Goal: Communication & Community: Answer question/provide support

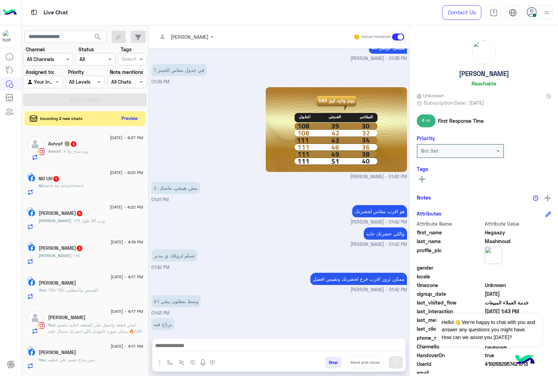
click at [133, 120] on button "Preview" at bounding box center [130, 118] width 22 height 9
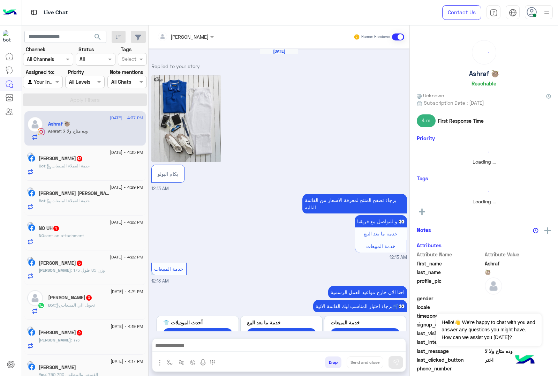
scroll to position [1242, 0]
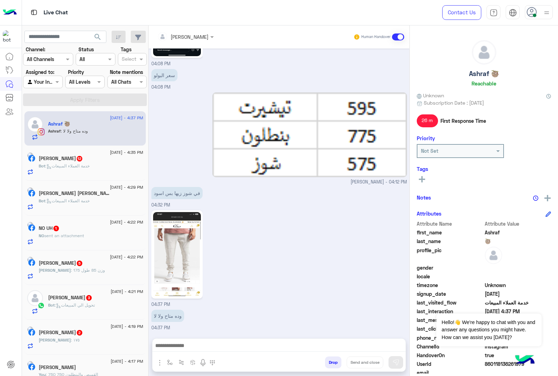
click at [71, 166] on span ": خدمة العملاء المبيعات" at bounding box center [67, 165] width 44 height 5
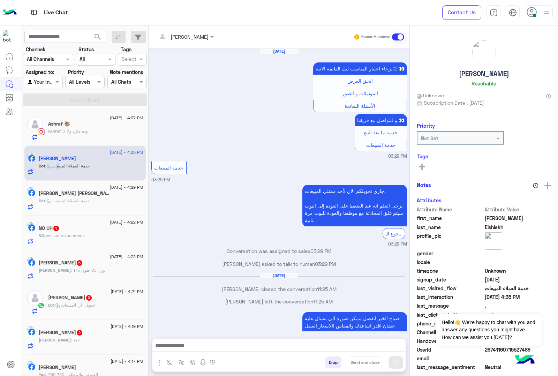
scroll to position [936, 0]
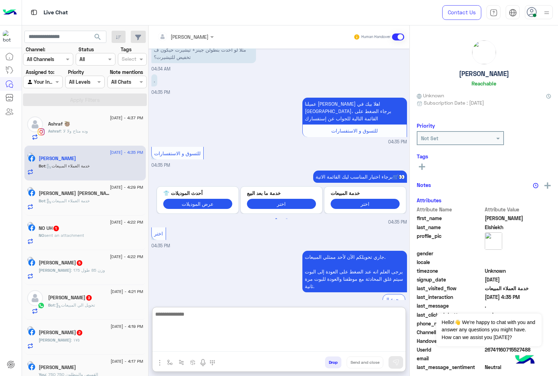
click at [199, 346] on textarea at bounding box center [278, 331] width 253 height 42
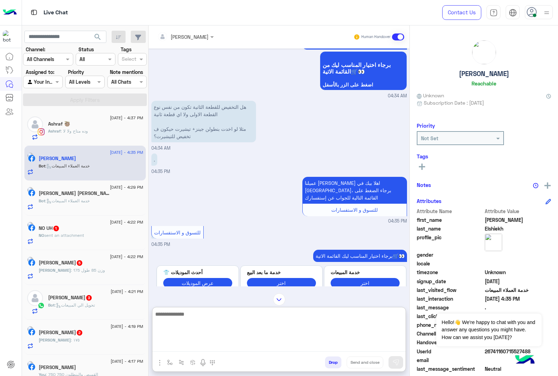
scroll to position [761, 0]
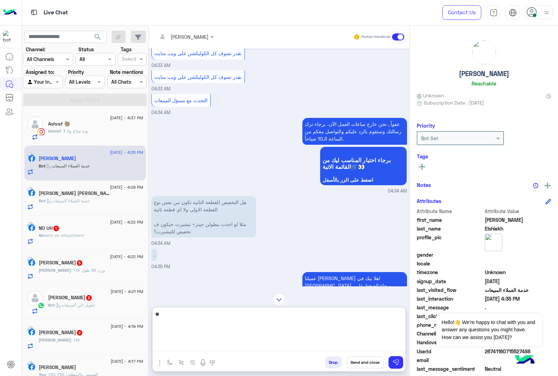
type textarea "*"
type textarea "**********"
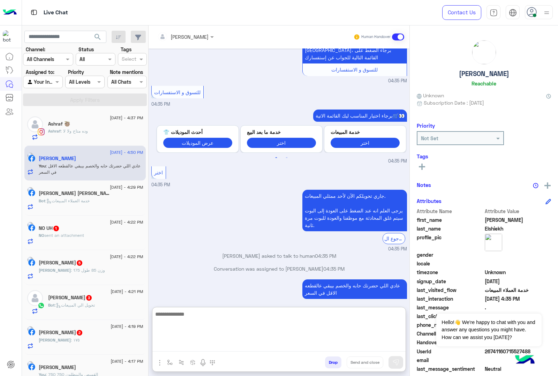
scroll to position [1010, 0]
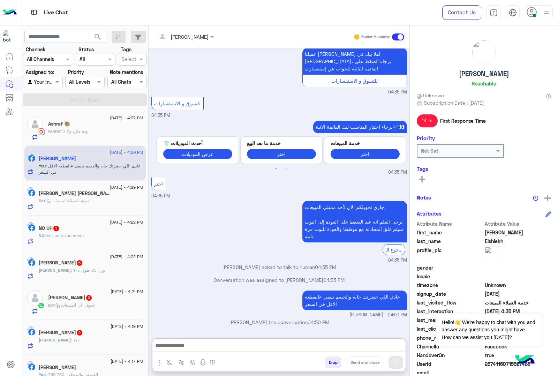
click at [95, 342] on div "[PERSON_NAME] : ١٧٥" at bounding box center [91, 343] width 105 height 12
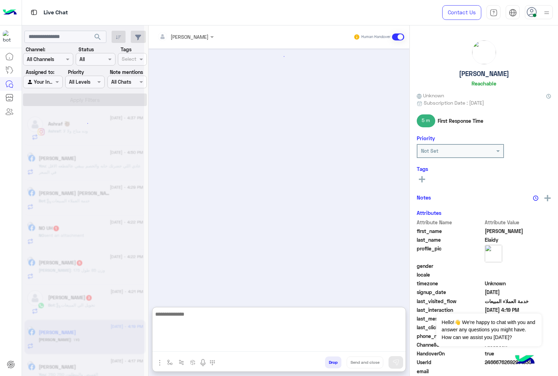
click at [163, 346] on textarea at bounding box center [278, 331] width 253 height 42
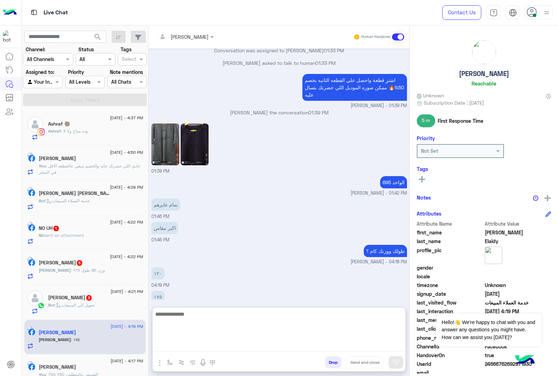
scroll to position [797, 0]
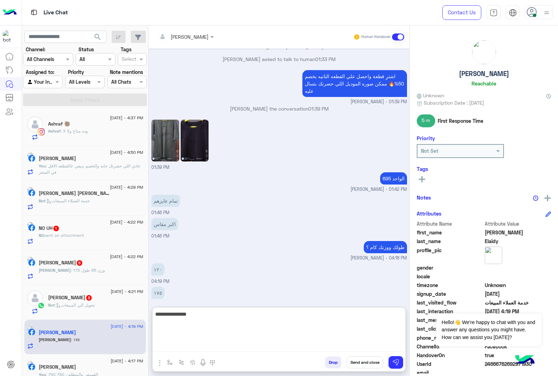
type textarea "**********"
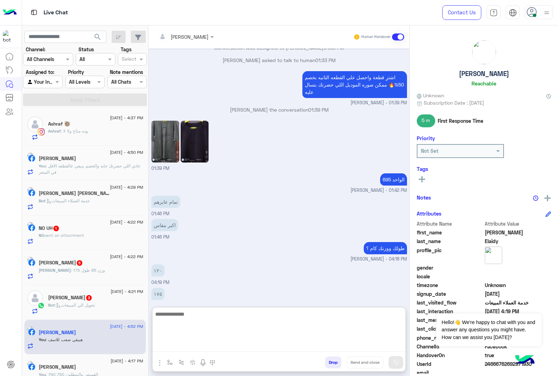
scroll to position [820, 0]
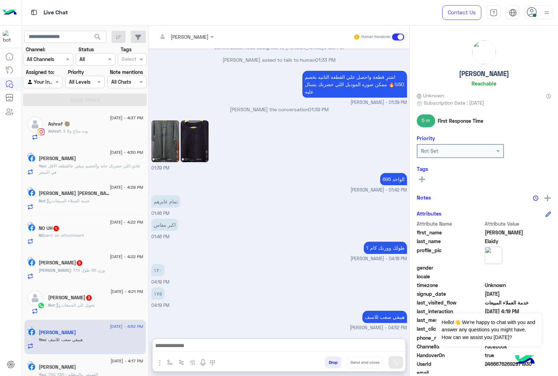
click at [84, 210] on div "Bot : خدمة العملاء المبيعات" at bounding box center [91, 204] width 105 height 12
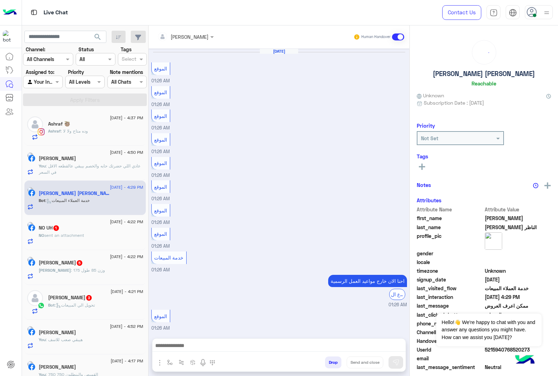
scroll to position [468, 0]
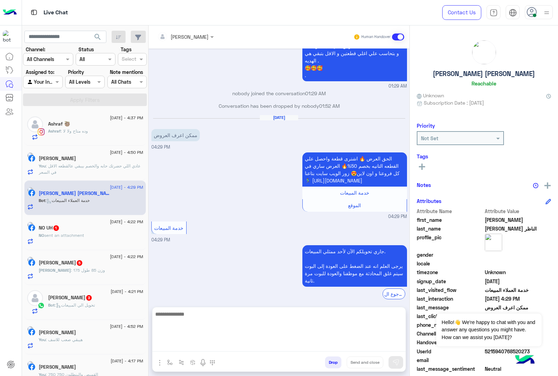
click at [188, 345] on textarea at bounding box center [278, 331] width 253 height 42
paste textarea "**********"
type textarea "**********"
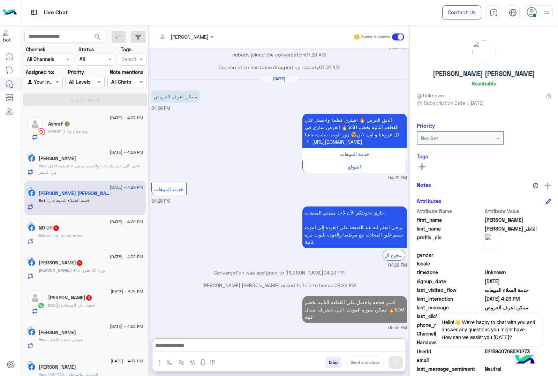
click at [67, 237] on span "sent an attachment" at bounding box center [64, 235] width 40 height 5
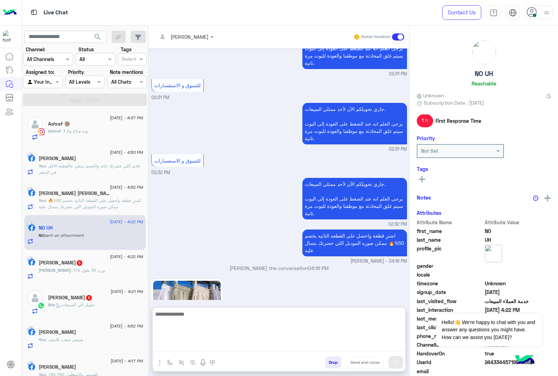
click at [179, 343] on textarea at bounding box center [278, 331] width 253 height 42
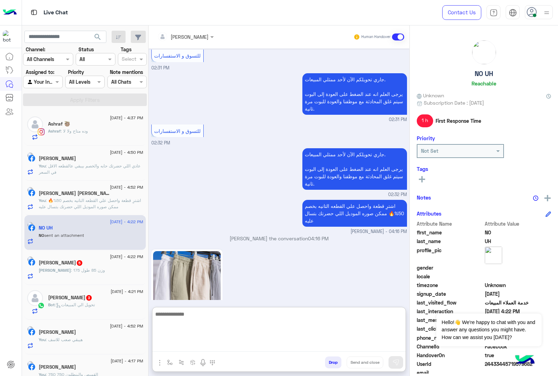
scroll to position [1003, 0]
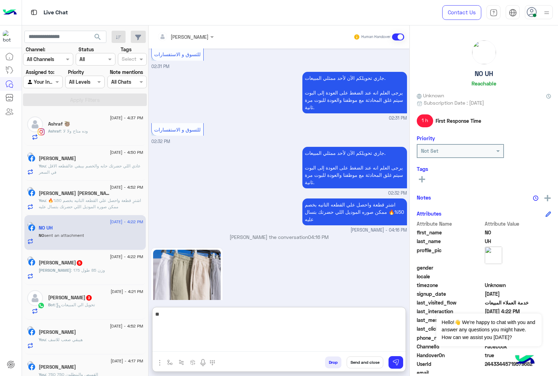
type textarea "***"
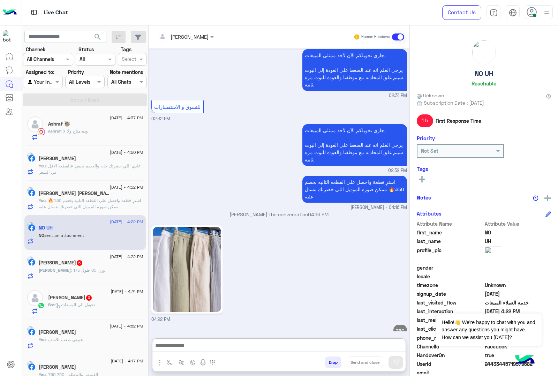
click at [81, 261] on h5 "[PERSON_NAME] 5" at bounding box center [61, 263] width 44 height 6
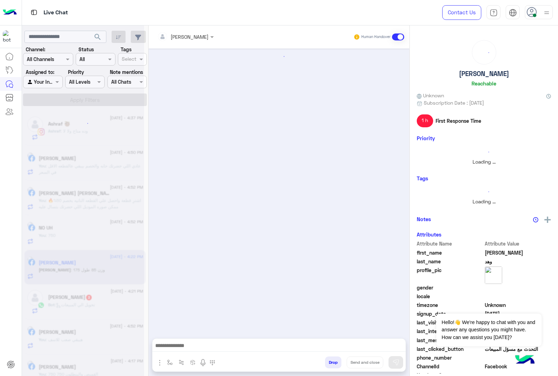
scroll to position [1107, 0]
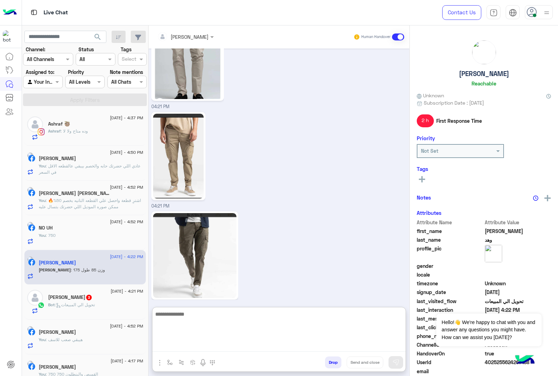
click at [198, 345] on textarea at bounding box center [278, 331] width 253 height 42
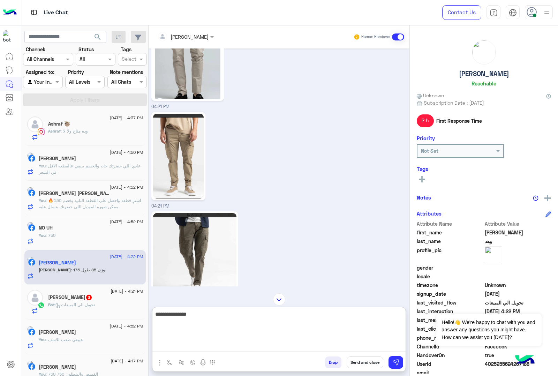
type textarea "**********"
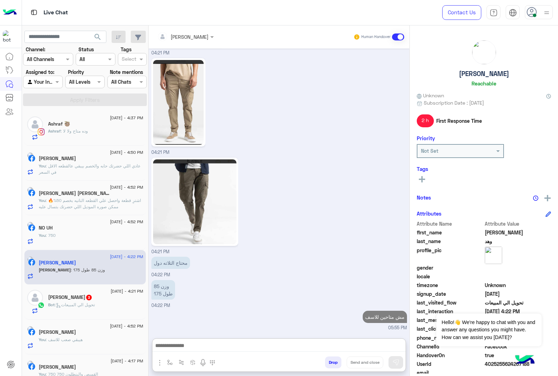
click at [105, 302] on div "[PERSON_NAME] 3" at bounding box center [95, 297] width 95 height 7
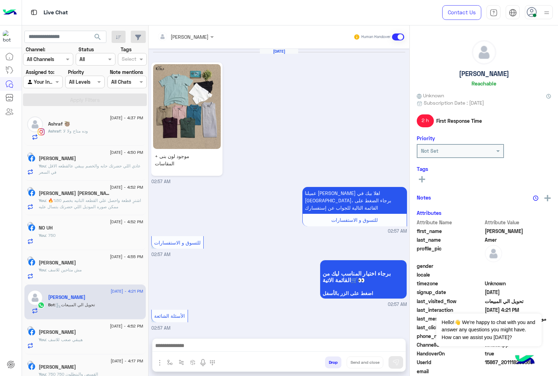
scroll to position [888, 0]
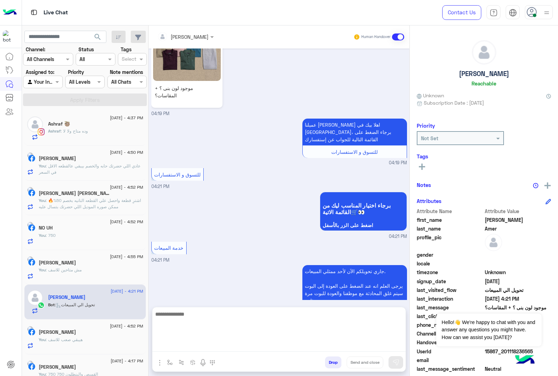
click at [181, 344] on textarea at bounding box center [278, 331] width 253 height 42
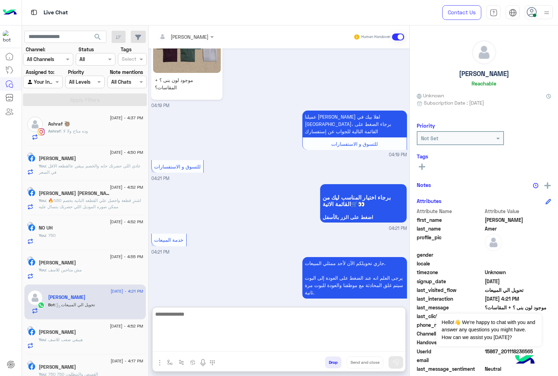
scroll to position [918, 0]
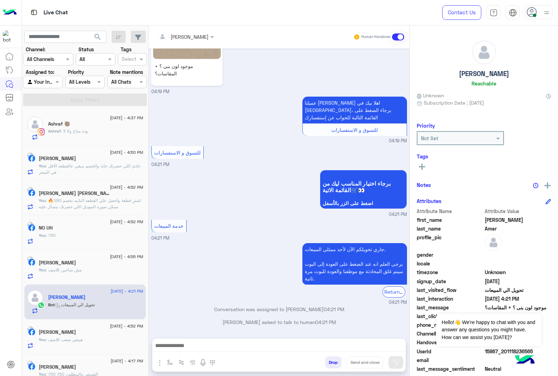
click at [159, 360] on img "button" at bounding box center [160, 363] width 8 height 8
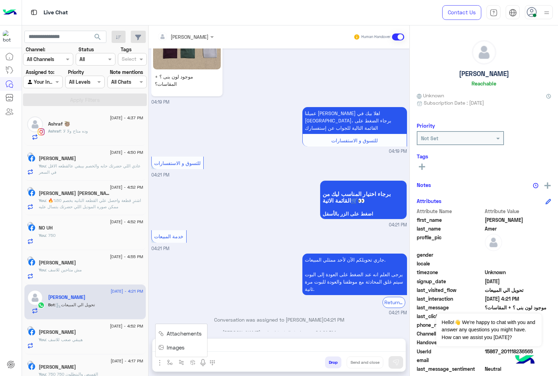
scroll to position [888, 0]
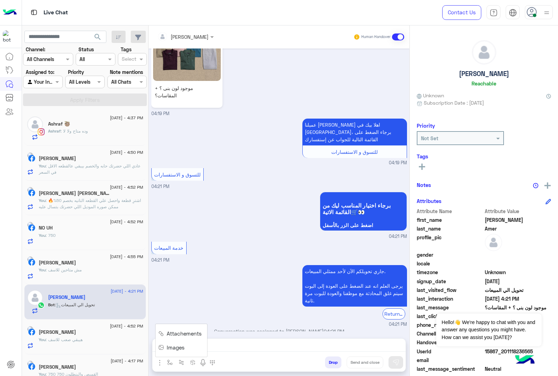
click at [167, 345] on span "Images" at bounding box center [176, 348] width 18 height 8
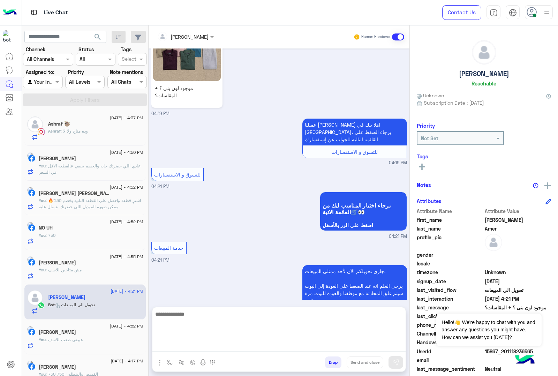
click at [187, 348] on textarea at bounding box center [278, 331] width 253 height 42
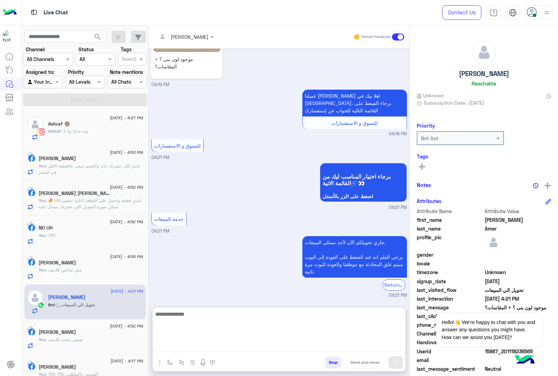
scroll to position [918, 0]
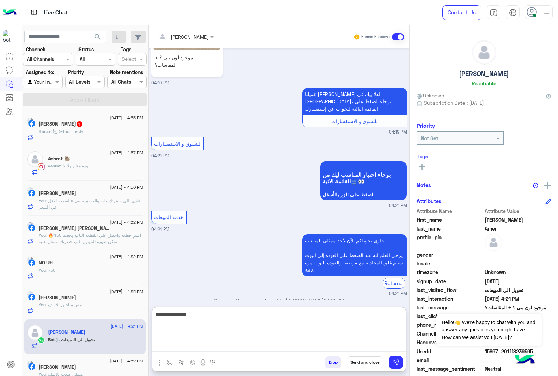
type textarea "**********"
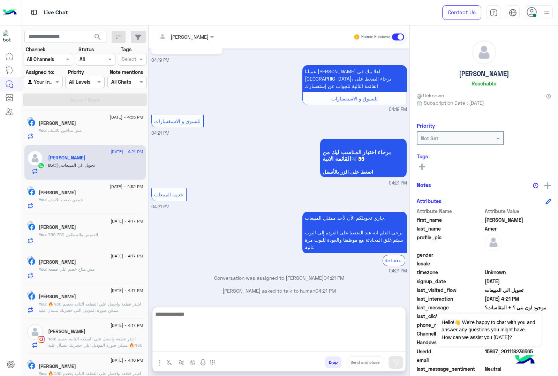
scroll to position [0, 0]
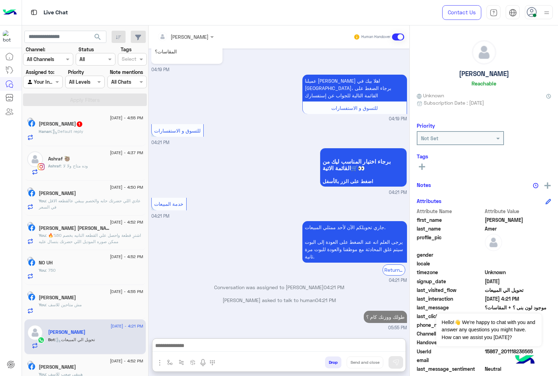
click at [83, 130] on span ": Default reply" at bounding box center [67, 131] width 32 height 5
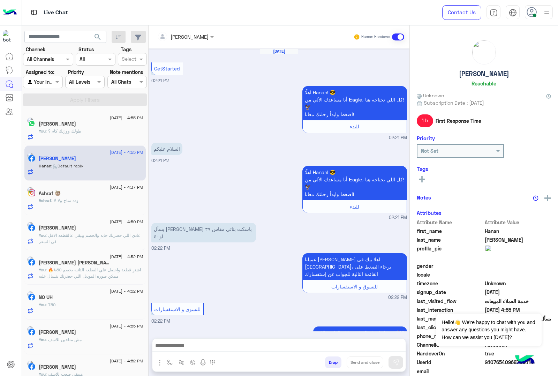
scroll to position [206, 0]
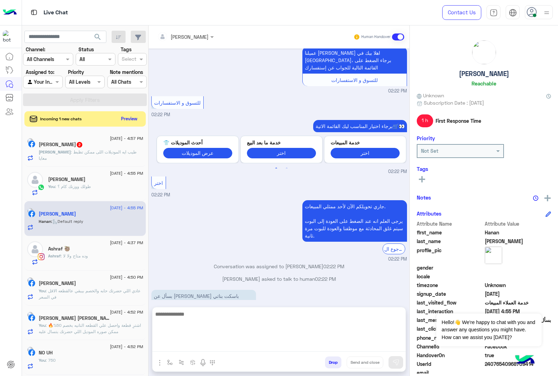
click at [199, 350] on textarea at bounding box center [278, 331] width 253 height 42
type textarea "**********"
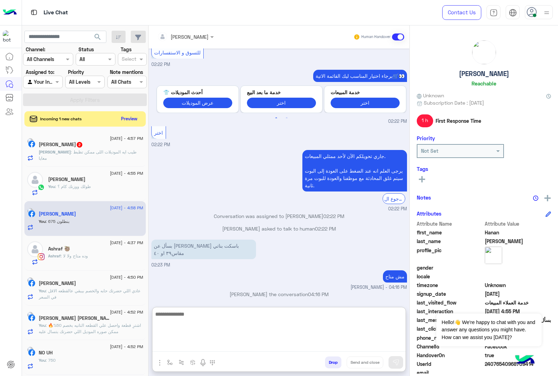
scroll to position [260, 0]
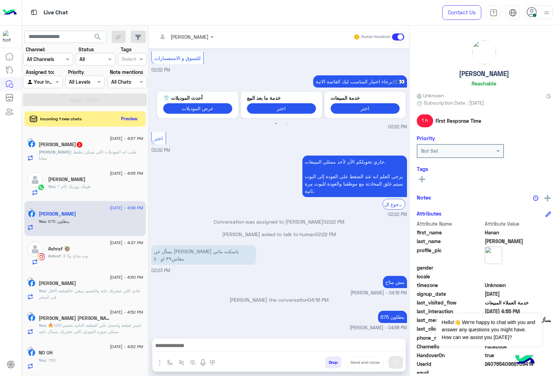
click at [93, 161] on div "[PERSON_NAME] : طيب ايه الموديلات اللى ممكن تظبط معايا" at bounding box center [91, 155] width 105 height 12
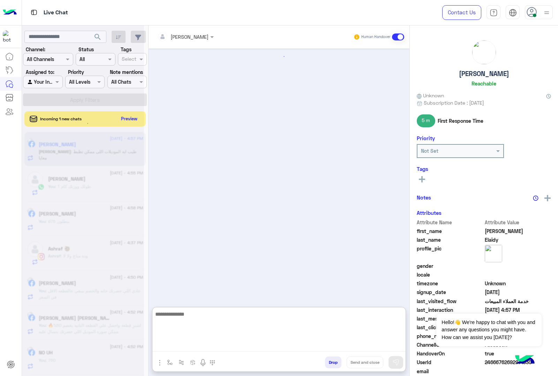
click at [187, 348] on textarea at bounding box center [278, 331] width 253 height 42
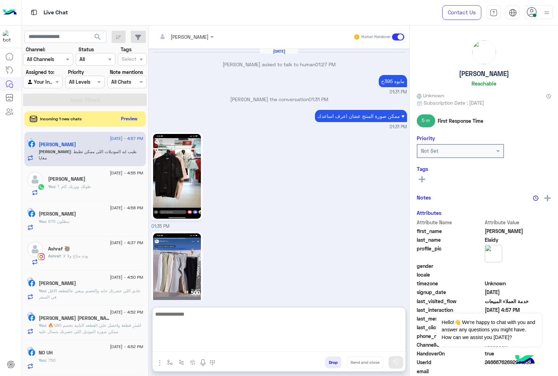
scroll to position [841, 0]
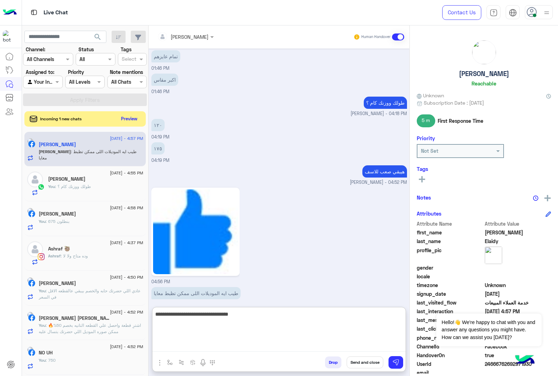
type textarea "**********"
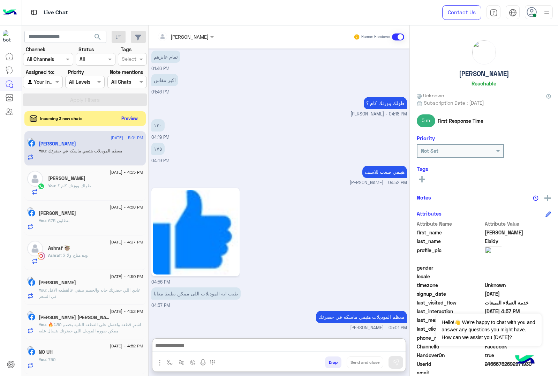
click at [131, 119] on button "Preview" at bounding box center [130, 118] width 22 height 9
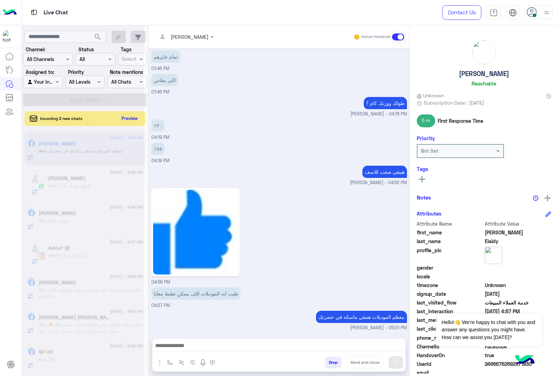
scroll to position [832, 0]
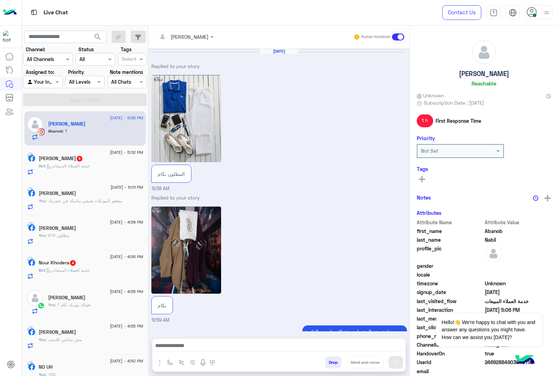
scroll to position [417, 0]
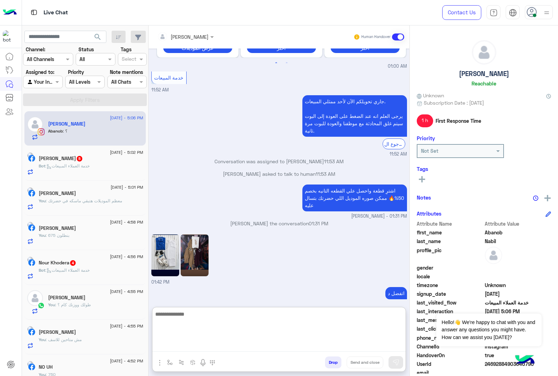
click at [178, 348] on textarea at bounding box center [278, 331] width 253 height 42
type textarea "**********"
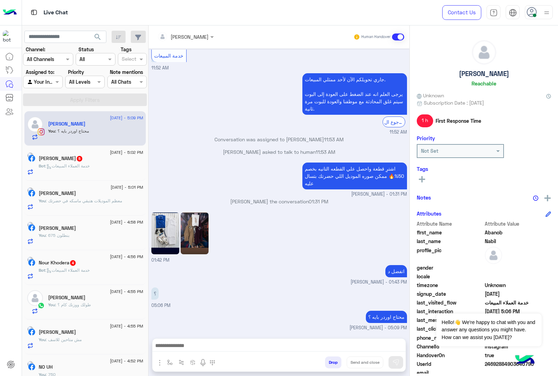
click at [84, 267] on div "Nour Khodera 4" at bounding box center [91, 263] width 105 height 7
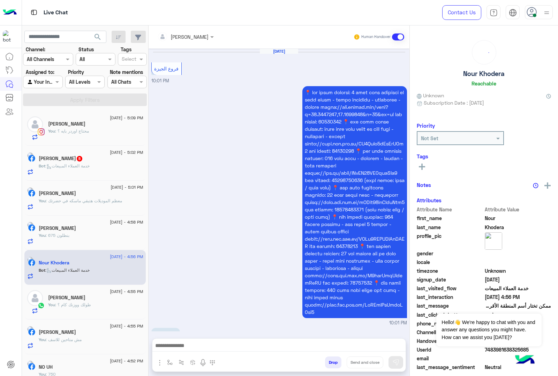
scroll to position [1186, 0]
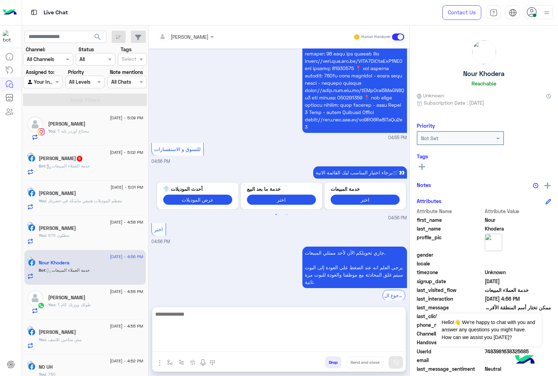
click at [170, 345] on textarea at bounding box center [278, 331] width 253 height 42
paste textarea "**********"
type textarea "**********"
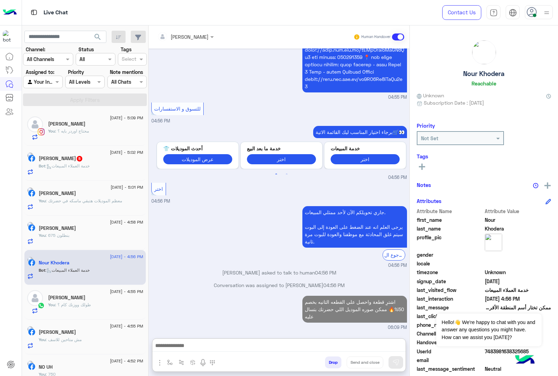
click at [84, 159] on div "[PERSON_NAME] 5" at bounding box center [91, 159] width 105 height 7
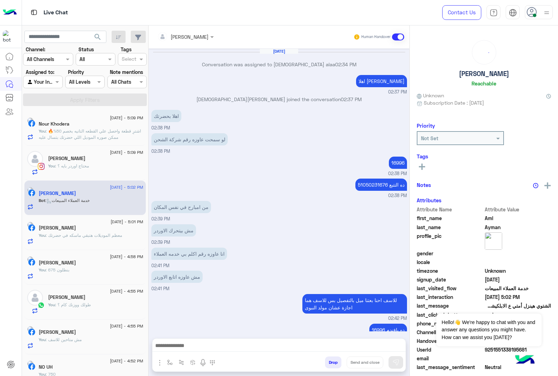
scroll to position [575, 0]
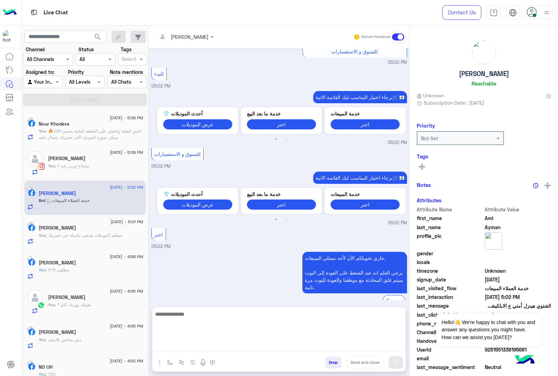
click at [197, 351] on textarea at bounding box center [278, 331] width 253 height 42
paste textarea "**********"
type textarea "**********"
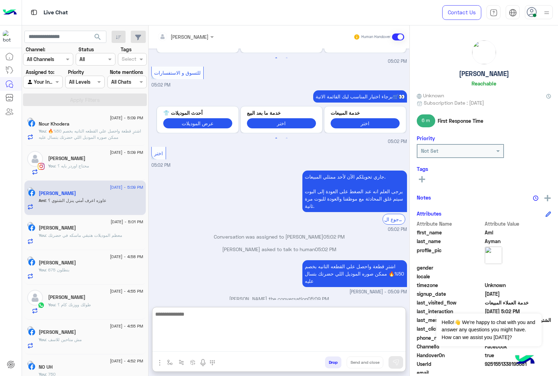
scroll to position [679, 0]
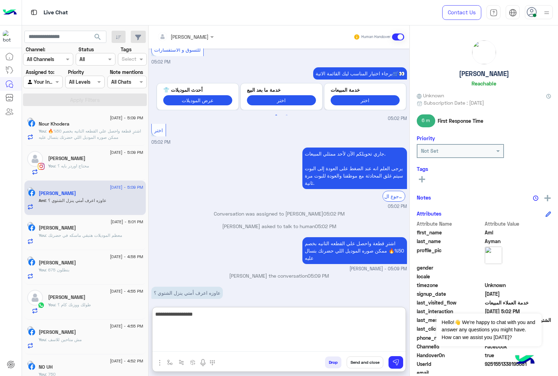
type textarea "**********"
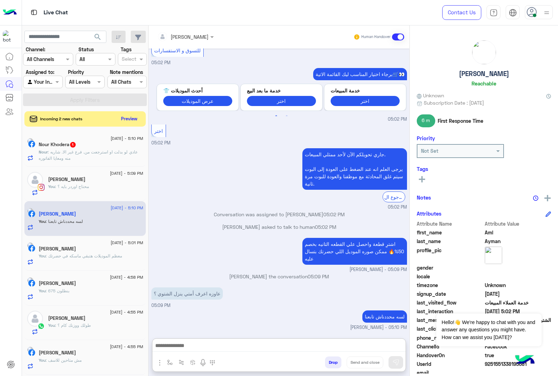
click at [86, 166] on div "[DATE] - 5:10 PM Nour Khodera 1 Nour : عادي لو بدلت او استرجعت من. فرع غير الا.…" at bounding box center [84, 149] width 121 height 35
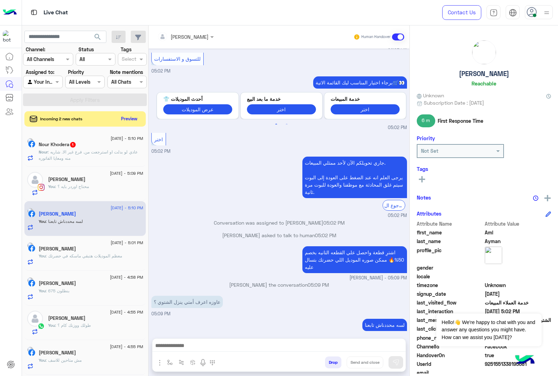
click at [107, 156] on p "Nour : عادي لو بدلت او استرجعت من. فرع غير الا. شاريه منه ومعايا الفاتوره" at bounding box center [91, 155] width 105 height 13
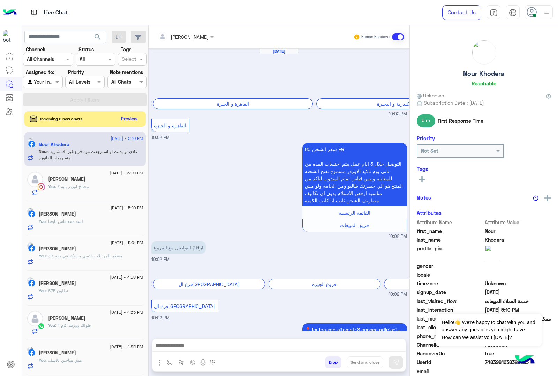
scroll to position [977, 0]
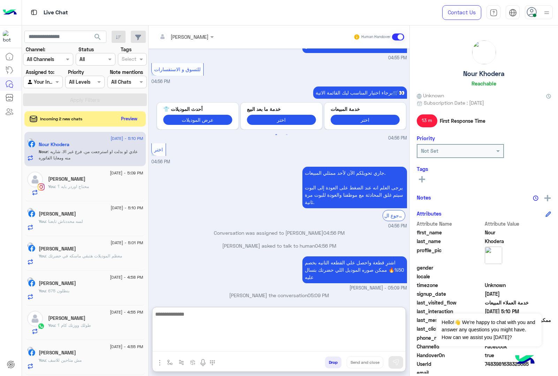
click at [186, 346] on textarea at bounding box center [278, 331] width 253 height 42
type textarea "**********"
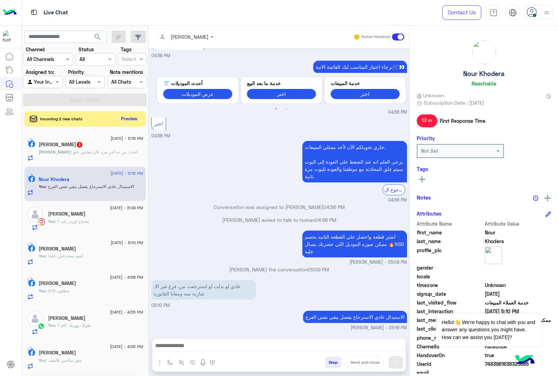
click at [109, 145] on div "[PERSON_NAME] 3" at bounding box center [91, 145] width 105 height 7
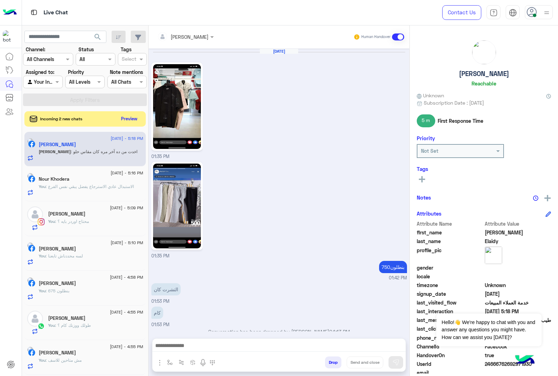
scroll to position [908, 0]
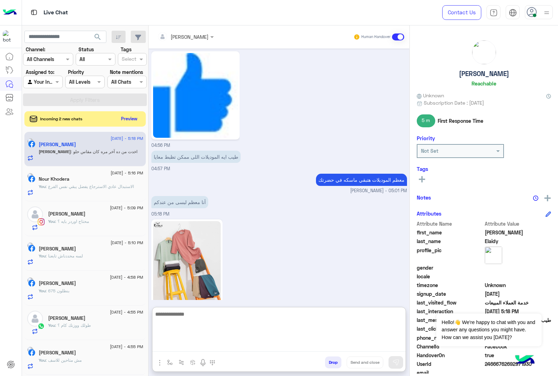
click at [196, 347] on textarea at bounding box center [278, 331] width 253 height 42
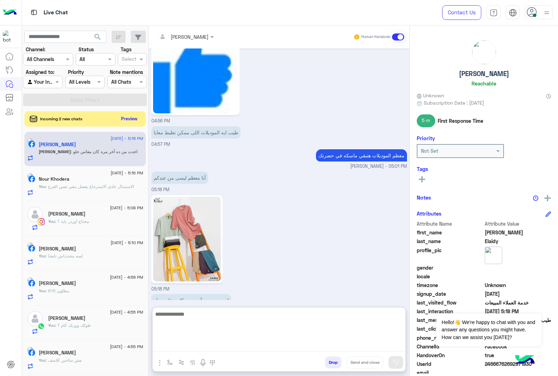
scroll to position [939, 0]
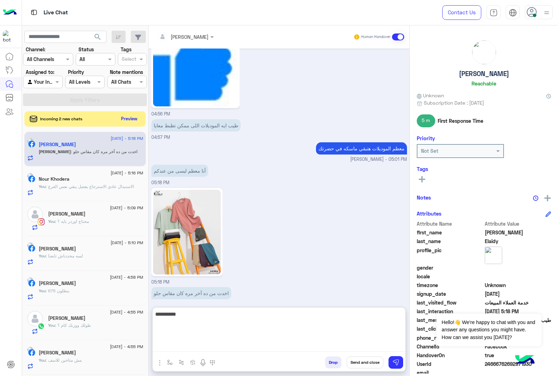
type textarea "**********"
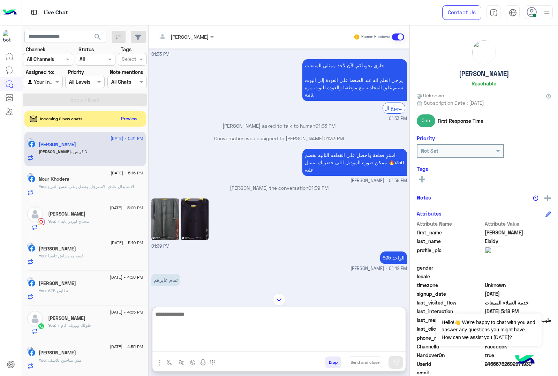
scroll to position [549, 0]
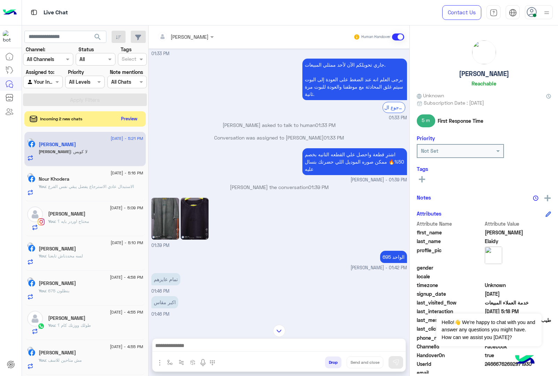
click at [189, 213] on img at bounding box center [195, 219] width 28 height 42
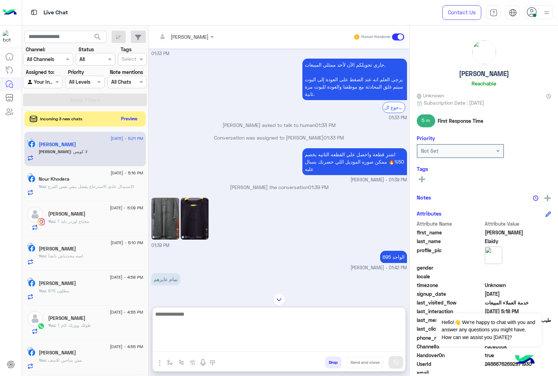
click at [201, 348] on textarea at bounding box center [278, 331] width 253 height 42
type textarea "*"
type textarea "**********"
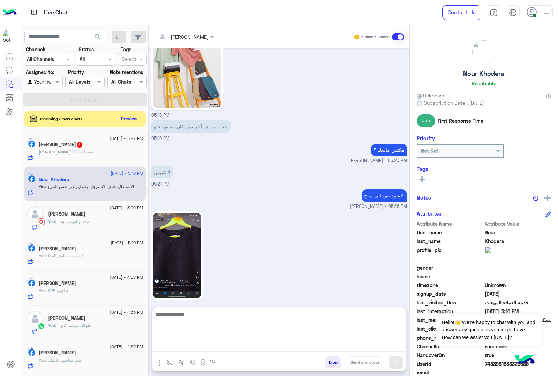
scroll to position [1129, 0]
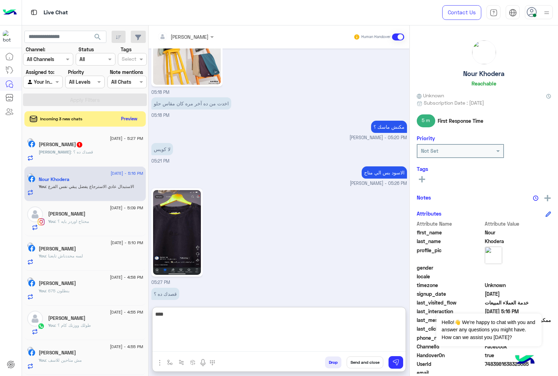
type textarea "****"
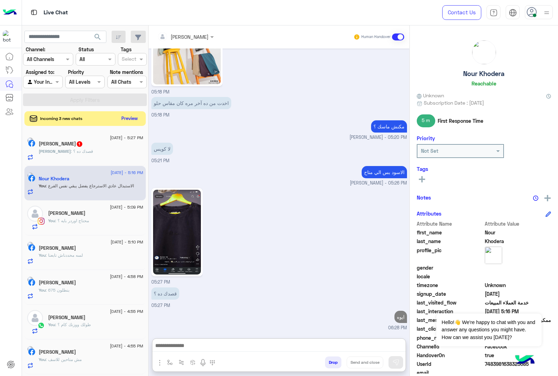
click at [125, 114] on button "Preview" at bounding box center [130, 118] width 22 height 9
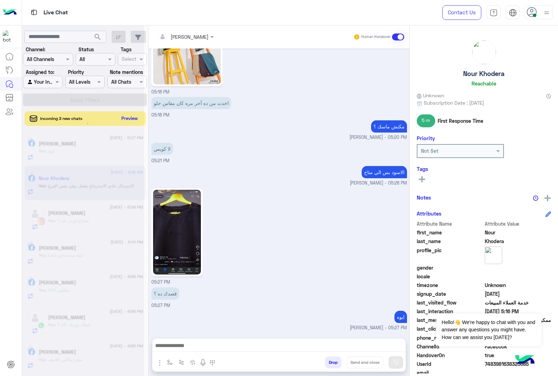
scroll to position [1120, 0]
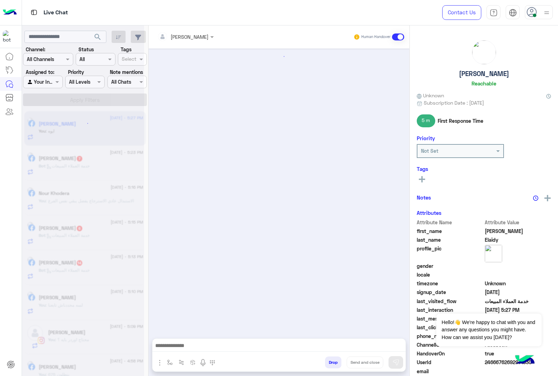
scroll to position [828, 0]
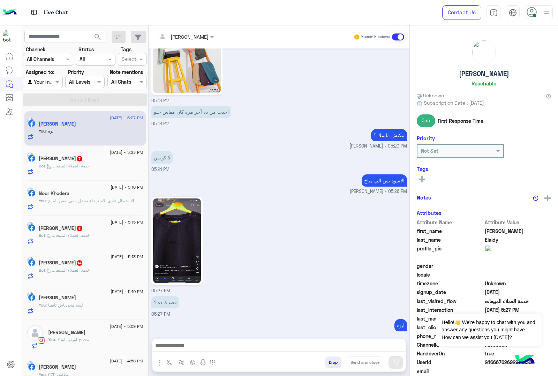
click at [82, 166] on span ": خدمة العملاء المبيعات" at bounding box center [67, 165] width 44 height 5
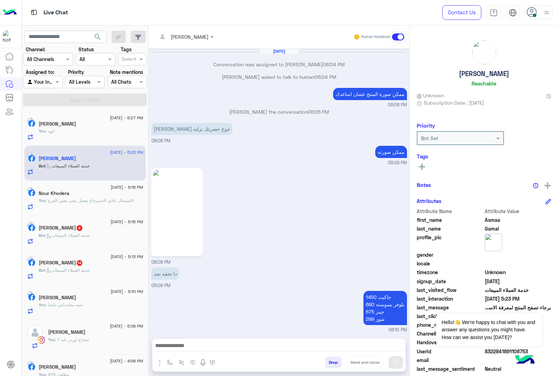
scroll to position [810, 0]
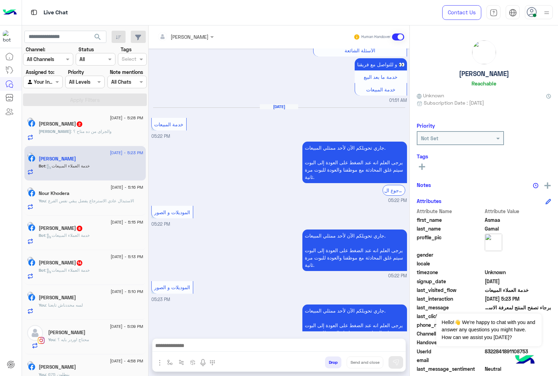
click at [70, 128] on div "[PERSON_NAME] 2" at bounding box center [91, 124] width 105 height 7
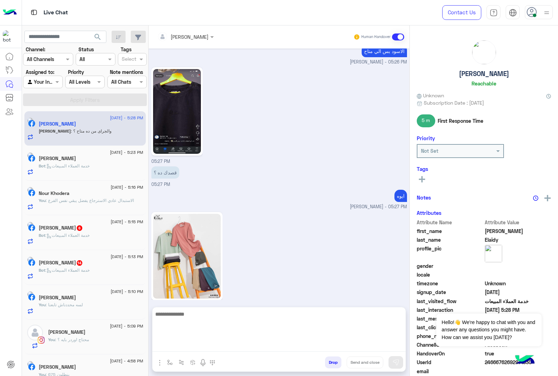
click at [174, 344] on textarea at bounding box center [278, 331] width 253 height 42
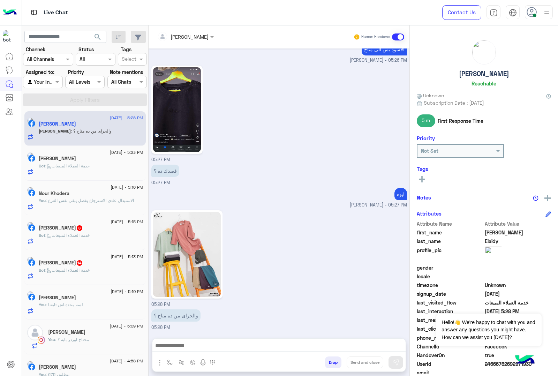
click at [180, 229] on img at bounding box center [187, 254] width 68 height 85
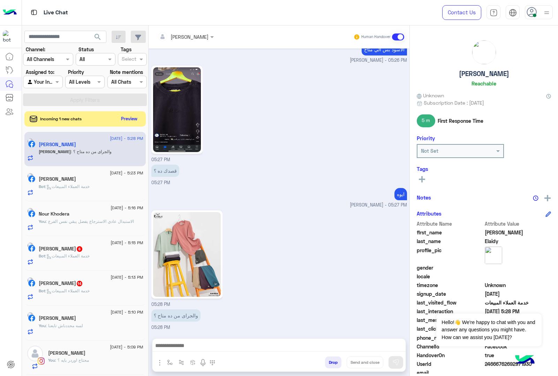
scroll to position [809, 0]
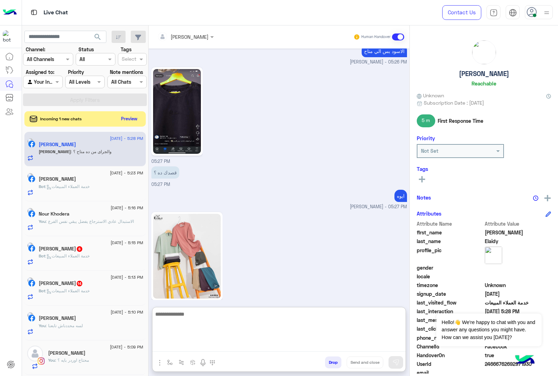
click at [188, 346] on textarea at bounding box center [278, 331] width 253 height 42
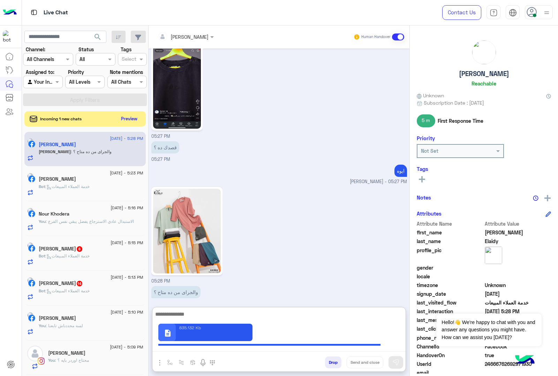
scroll to position [840, 0]
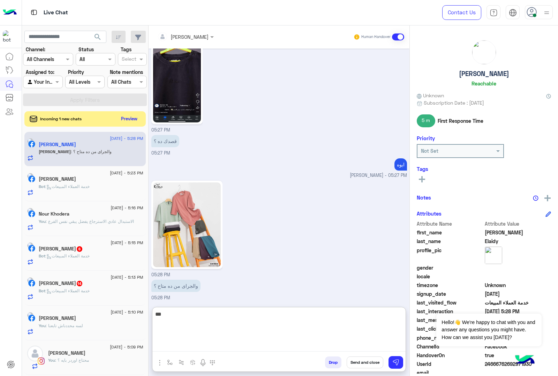
type textarea "****"
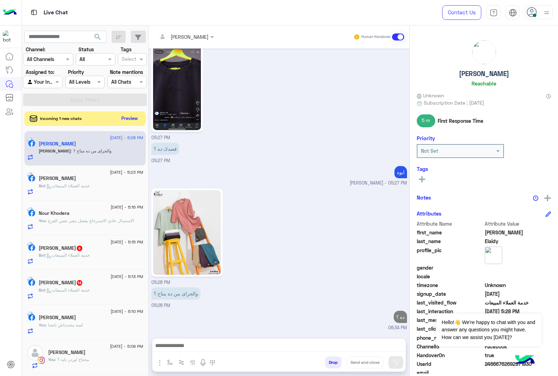
click at [126, 121] on button "Preview" at bounding box center [130, 118] width 22 height 9
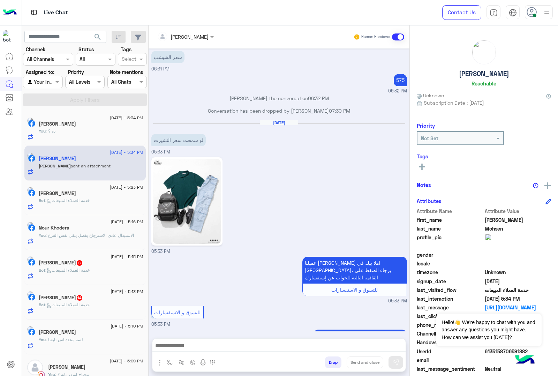
scroll to position [953, 0]
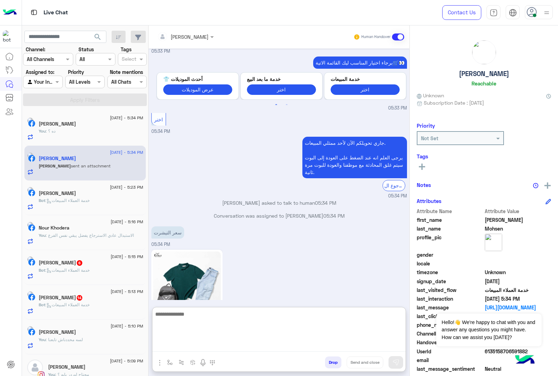
click at [182, 343] on textarea at bounding box center [278, 331] width 253 height 42
type textarea "***"
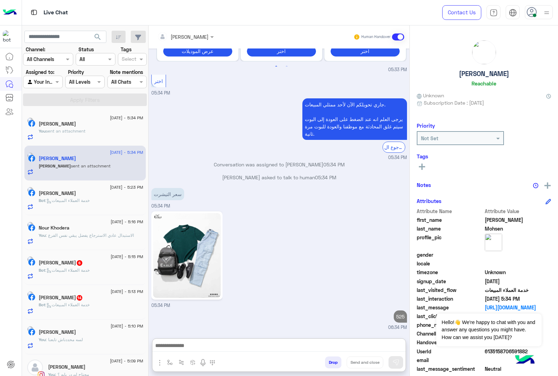
click at [72, 279] on div "Bot : خدمة العملاء المبيعات" at bounding box center [91, 273] width 105 height 12
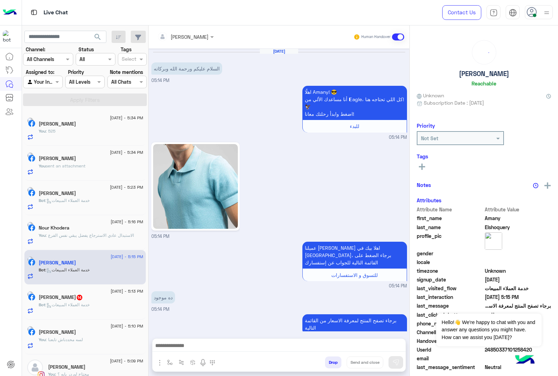
scroll to position [306, 0]
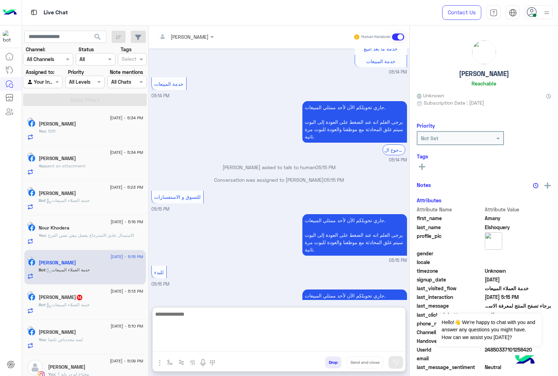
click at [173, 345] on textarea at bounding box center [278, 331] width 253 height 42
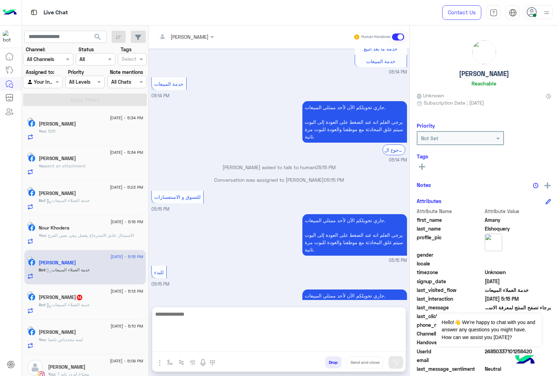
click at [194, 342] on textarea at bounding box center [278, 331] width 253 height 42
paste textarea "**********"
type textarea "**********"
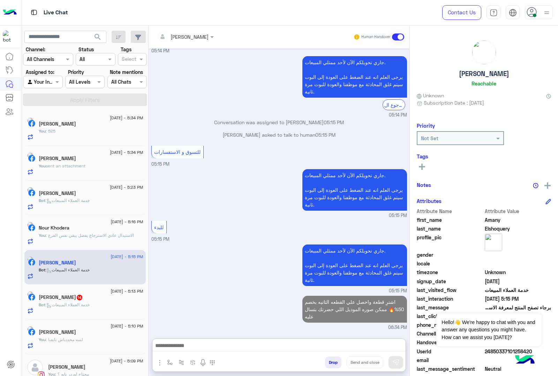
click at [82, 299] on span "14" at bounding box center [80, 298] width 6 height 6
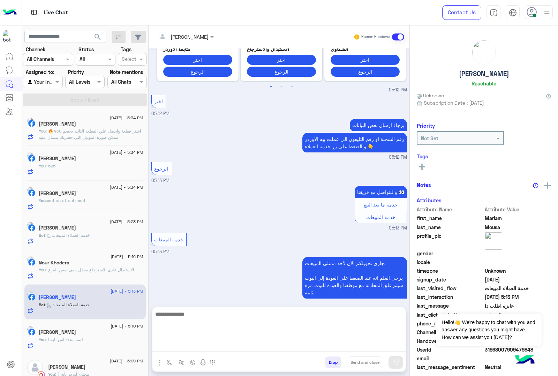
click at [188, 346] on textarea at bounding box center [278, 331] width 253 height 42
paste textarea "**********"
type textarea "**********"
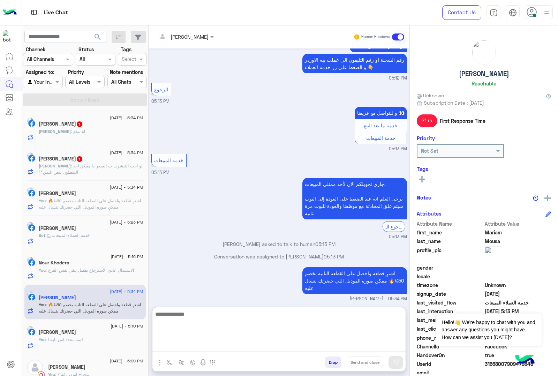
scroll to position [1186, 0]
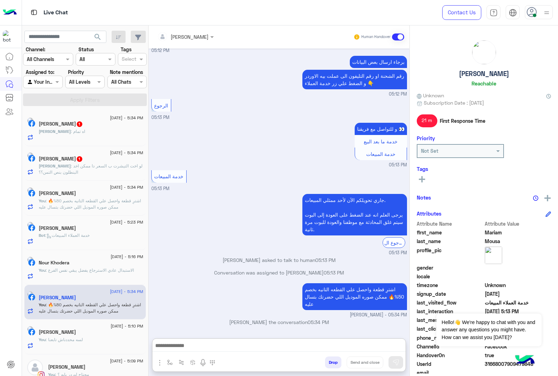
click at [74, 129] on p "[PERSON_NAME] : اه تمام" at bounding box center [62, 131] width 46 height 6
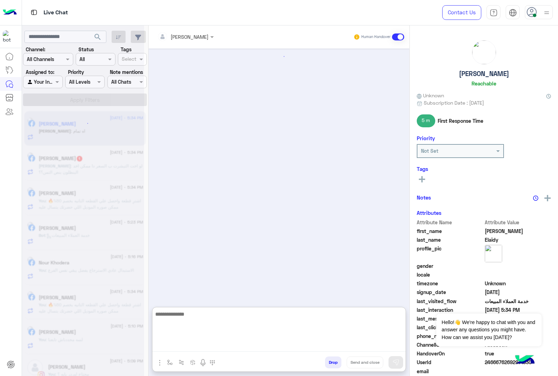
click at [201, 344] on textarea at bounding box center [278, 331] width 253 height 42
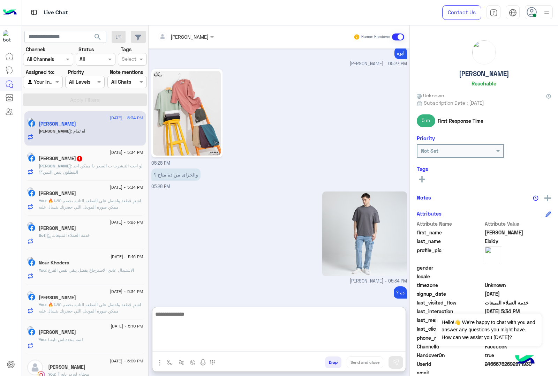
scroll to position [876, 0]
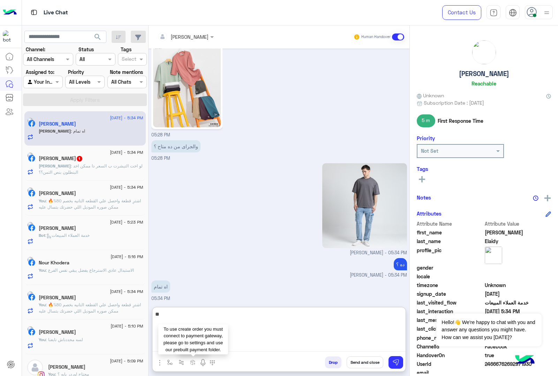
type textarea "*"
type textarea "*********"
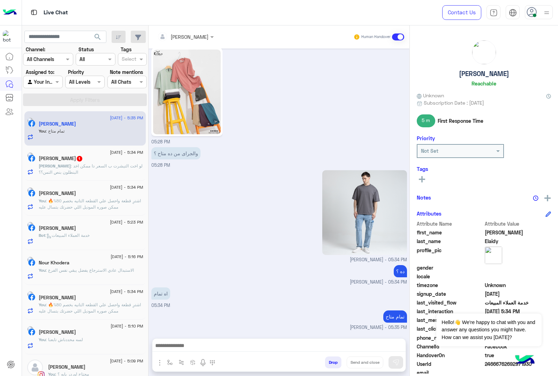
click at [72, 167] on span ": لو اخت التيشرت ب السعر دا ممكن اخد البنطلون بنص التمن؟؟" at bounding box center [91, 169] width 104 height 12
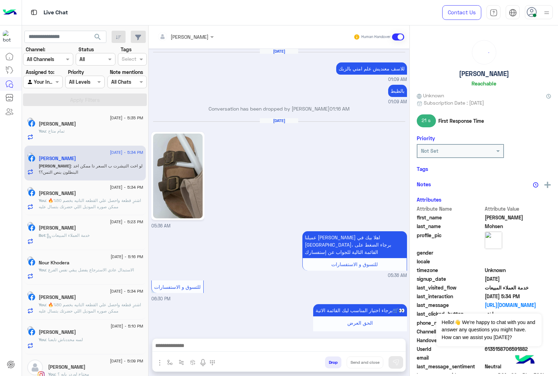
scroll to position [904, 0]
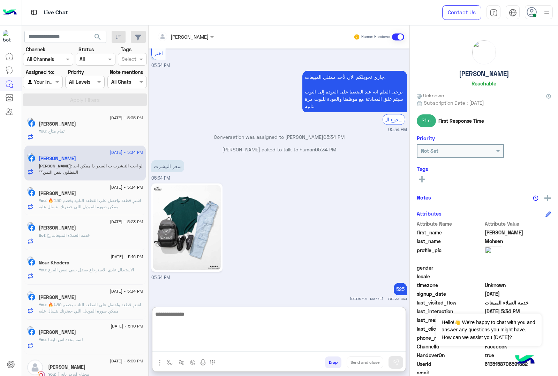
click at [161, 346] on textarea at bounding box center [278, 331] width 253 height 42
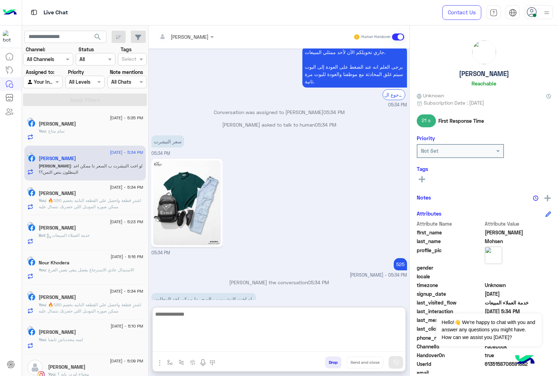
scroll to position [935, 0]
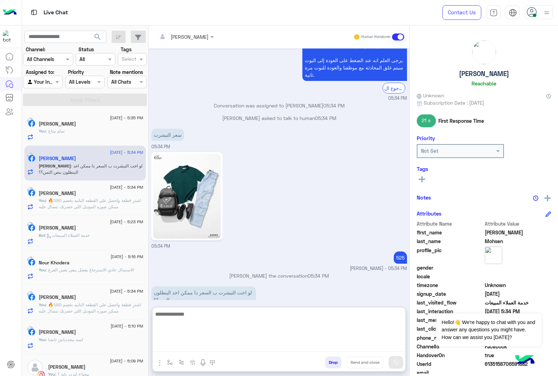
click at [184, 312] on textarea at bounding box center [278, 331] width 253 height 42
click at [190, 314] on textarea at bounding box center [278, 331] width 253 height 42
type textarea "**********"
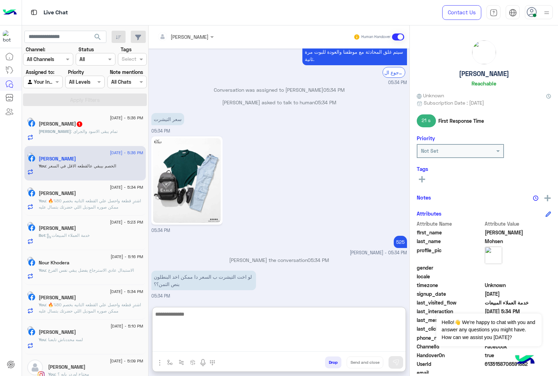
scroll to position [958, 0]
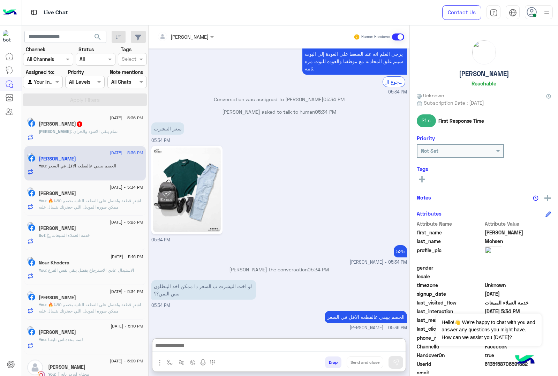
click at [88, 138] on div "[PERSON_NAME] : تمام يبقى الاسود والجراى" at bounding box center [91, 134] width 105 height 12
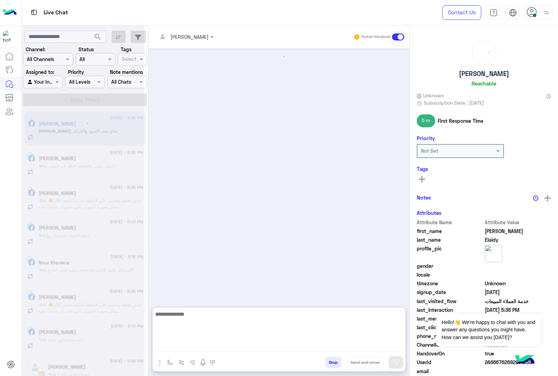
click at [239, 347] on textarea at bounding box center [278, 331] width 253 height 42
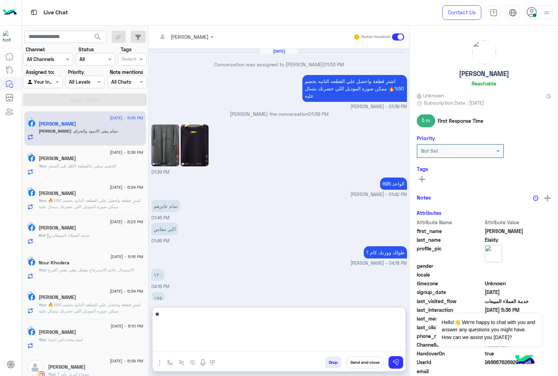
scroll to position [845, 0]
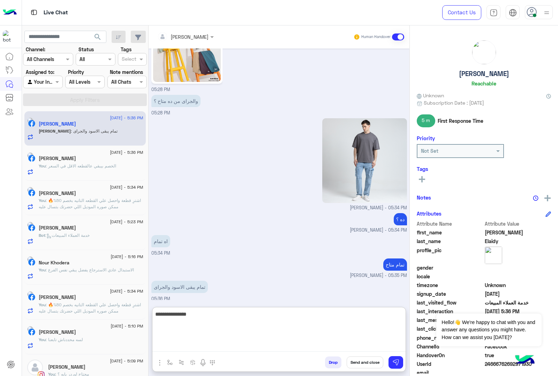
type textarea "**********"
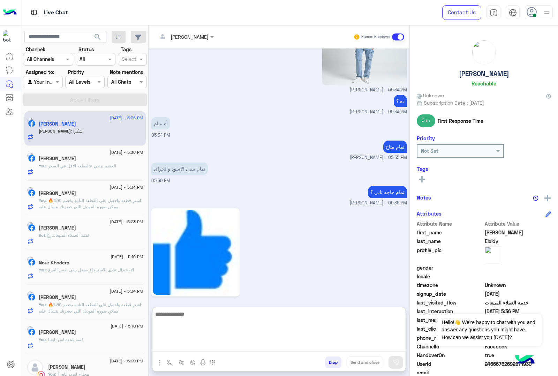
scroll to position [2180, 0]
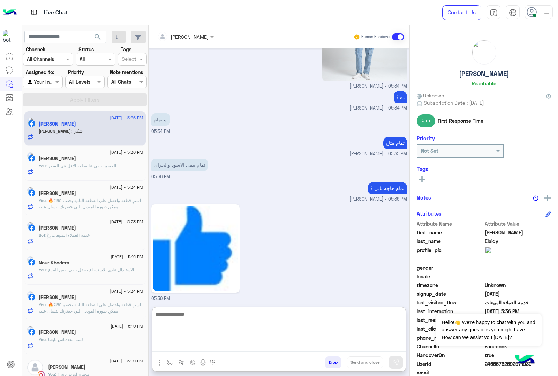
click at [182, 323] on textarea at bounding box center [278, 331] width 253 height 42
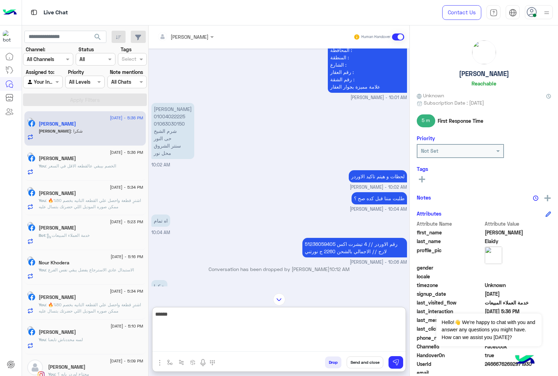
scroll to position [719, 0]
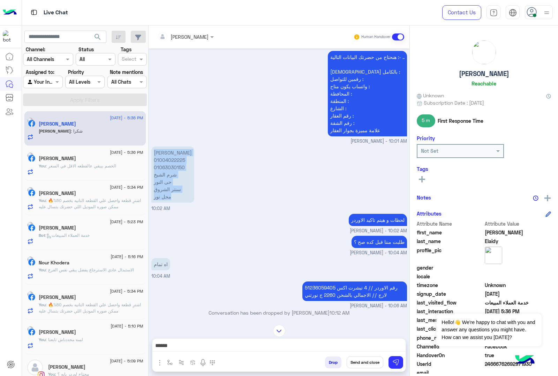
drag, startPoint x: 153, startPoint y: 143, endPoint x: 180, endPoint y: 186, distance: 50.4
click at [180, 186] on p "[PERSON_NAME] 01004022225 01063030150 شرم الشيخ حى النور سنتر الشروق محل نور" at bounding box center [172, 174] width 43 height 56
copy p "[PERSON_NAME] 01004022225 01063030150 شرم الشيخ حى النور سنتر الشروق محل نور"
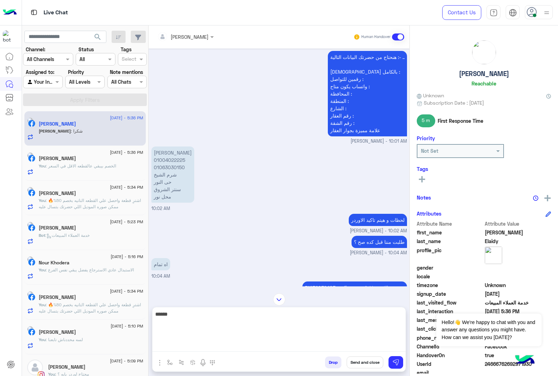
click at [179, 348] on textarea "*****" at bounding box center [278, 331] width 253 height 42
paste textarea "**********"
type textarea "**********"
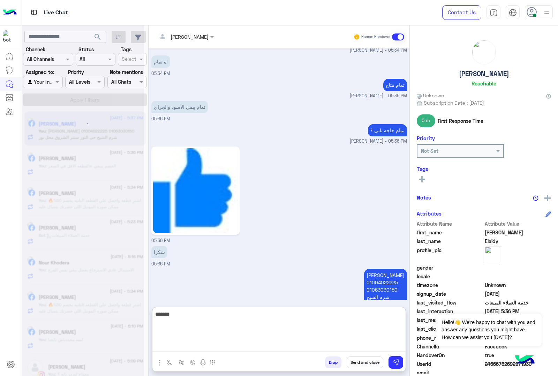
scroll to position [3221, 0]
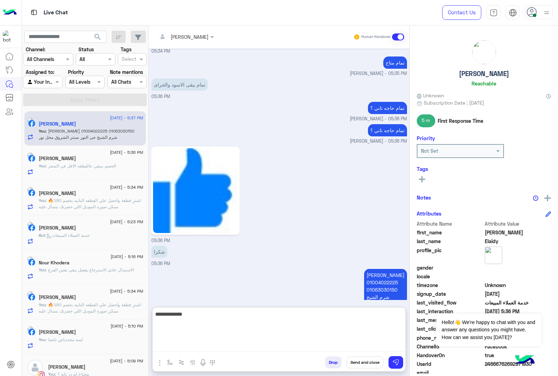
type textarea "**********"
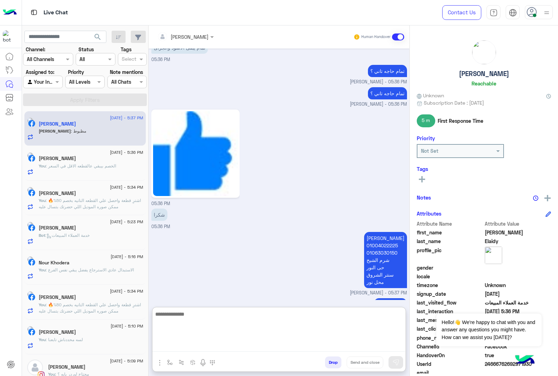
scroll to position [3290, 0]
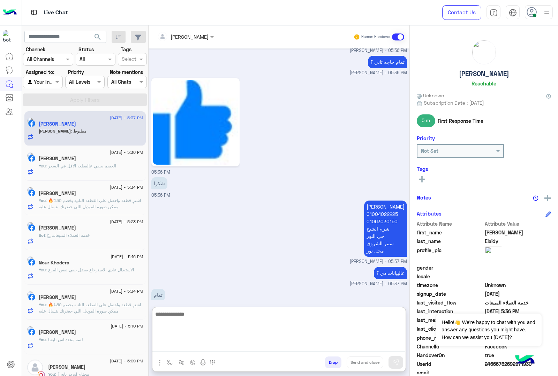
click at [169, 315] on textarea at bounding box center [278, 331] width 253 height 42
type textarea "**********"
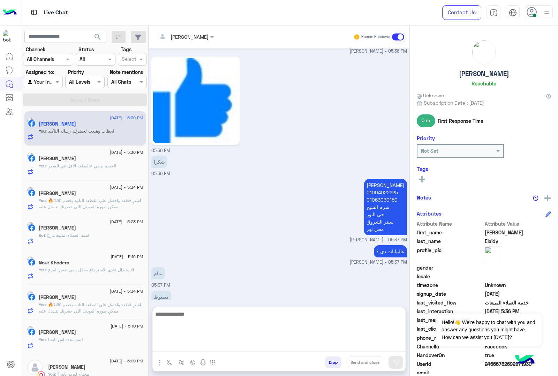
scroll to position [3312, 0]
click at [377, 178] on p "[PERSON_NAME] 01004022225 01063030150 شرم الشيخ حى النور سنتر الشروق محل نور" at bounding box center [385, 206] width 43 height 56
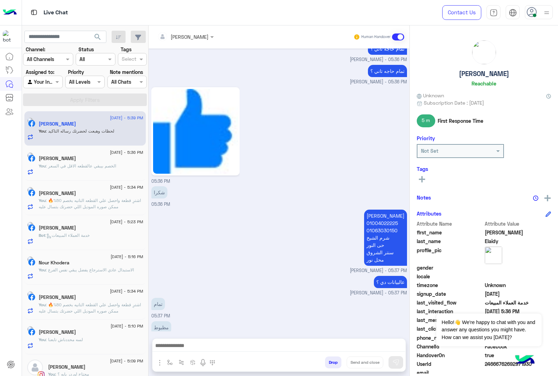
click at [377, 150] on div "05:36 PM" at bounding box center [279, 134] width 256 height 99
click at [376, 210] on p "[PERSON_NAME] 01004022225 01063030150 شرم الشيخ حى النور سنتر الشروق محل نور" at bounding box center [385, 238] width 43 height 56
copy p "[PERSON_NAME]"
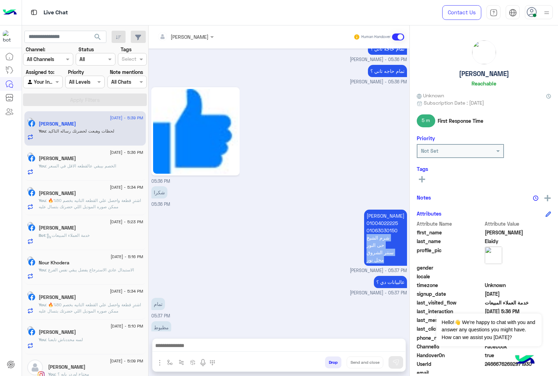
drag, startPoint x: 368, startPoint y: 202, endPoint x: 398, endPoint y: 230, distance: 40.5
click at [400, 228] on p "[PERSON_NAME] 01004022225 01063030150 شرم الشيخ حى النور سنتر الشروق محل نور" at bounding box center [385, 238] width 43 height 56
copy p "شرم الشيخ حى النور سنتر الشروق محل نور"
click at [381, 212] on p "[PERSON_NAME] 01004022225 01063030150 شرم الشيخ حى النور سنتر الشروق محل نور" at bounding box center [385, 238] width 43 height 56
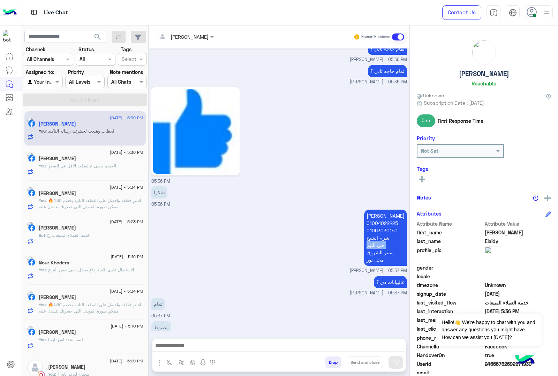
click at [381, 212] on p "[PERSON_NAME] 01004022225 01063030150 شرم الشيخ حى النور سنتر الشروق محل نور" at bounding box center [385, 238] width 43 height 56
click at [378, 220] on p "[PERSON_NAME] 01004022225 01063030150 شرم الشيخ حى النور سنتر الشروق محل نور" at bounding box center [385, 238] width 43 height 56
copy p "سنتر الشروق"
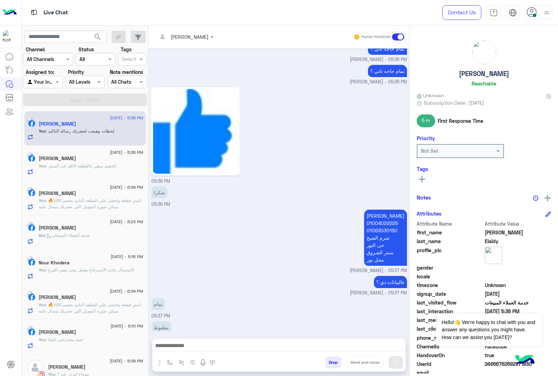
click at [379, 226] on p "[PERSON_NAME] 01004022225 01063030150 شرم الشيخ حى النور سنتر الشروق محل نور" at bounding box center [385, 238] width 43 height 56
copy app-message "محل نور"
click at [388, 210] on p "[PERSON_NAME] 01004022225 01063030150 شرم الشيخ حى النور سنتر الشروق محل نور" at bounding box center [385, 238] width 43 height 56
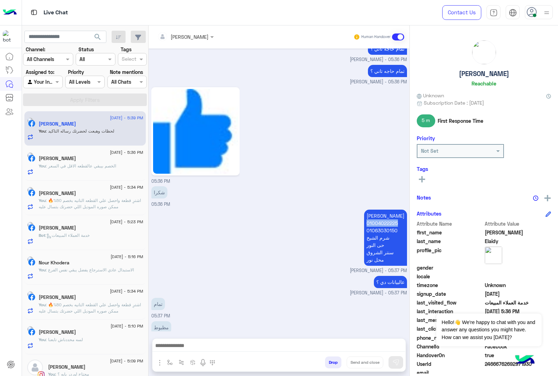
click at [388, 210] on p "[PERSON_NAME] 01004022225 01063030150 شرم الشيخ حى النور سنتر الشروق محل نور" at bounding box center [385, 238] width 43 height 56
copy p "01004022225"
click at [388, 210] on p "[PERSON_NAME] 01004022225 01063030150 شرم الشيخ حى النور سنتر الشروق محل نور" at bounding box center [385, 238] width 43 height 56
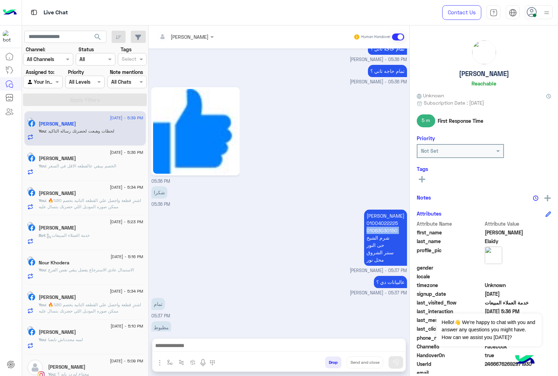
copy p "01063030150"
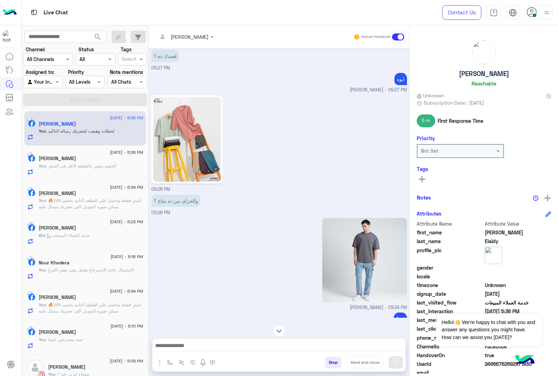
scroll to position [2888, 0]
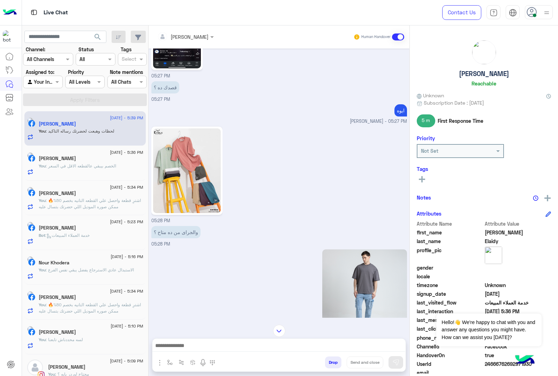
click at [258, 248] on div "[PERSON_NAME] - 05:34 PM" at bounding box center [279, 295] width 256 height 95
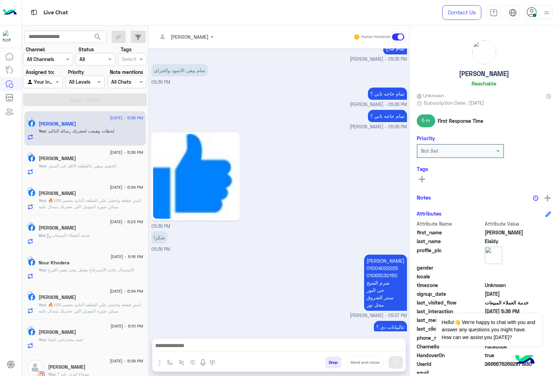
scroll to position [3281, 0]
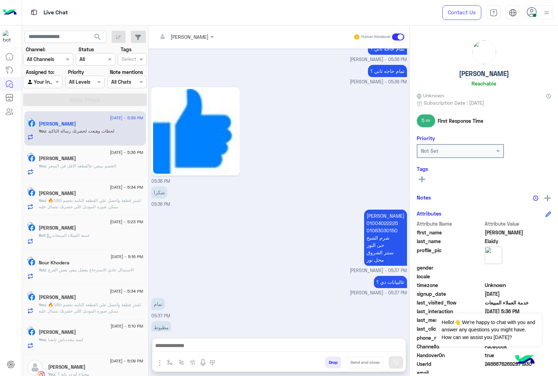
click at [384, 210] on p "[PERSON_NAME] 01004022225 01063030150 شرم الشيخ حى النور سنتر الشروق محل نور" at bounding box center [385, 238] width 43 height 56
copy p "[PERSON_NAME]"
click at [252, 274] on div "عالبيانات دي ؟ [PERSON_NAME] - 05:37 PM" at bounding box center [279, 285] width 256 height 22
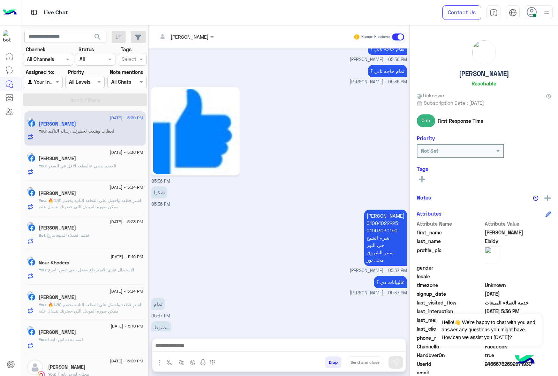
click at [290, 208] on div "[PERSON_NAME] 01004022225 01063030150 شرم الشيخ حى النور سنتر الشروق محل [PERSO…" at bounding box center [279, 241] width 256 height 66
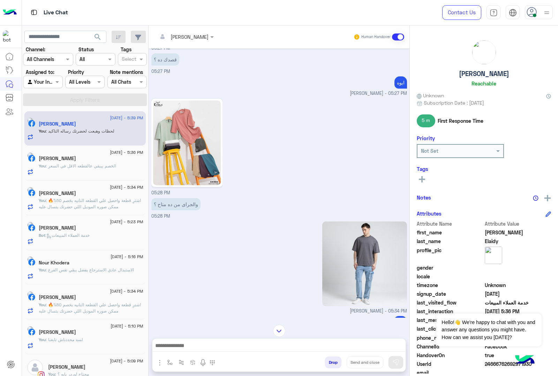
scroll to position [2932, 0]
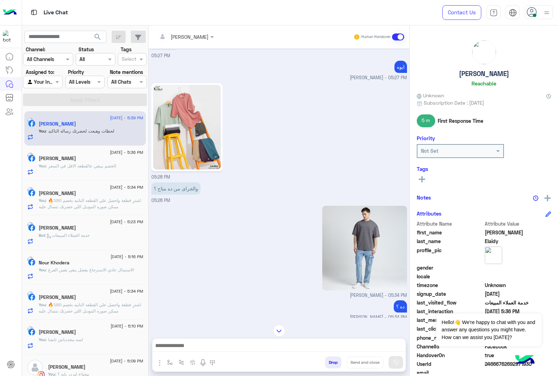
click at [499, 364] on span "24666762692971930" at bounding box center [518, 363] width 67 height 7
copy span "24666762692971930"
click at [145, 339] on div "[DATE] - 5:39 PM [PERSON_NAME] You : لحظات وهبعت لحضرتك رساله التاكيد [DATE] - …" at bounding box center [85, 243] width 127 height 270
click at [169, 348] on textarea at bounding box center [278, 346] width 253 height 10
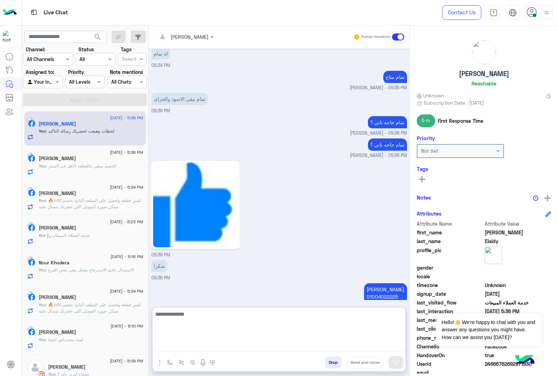
scroll to position [3312, 0]
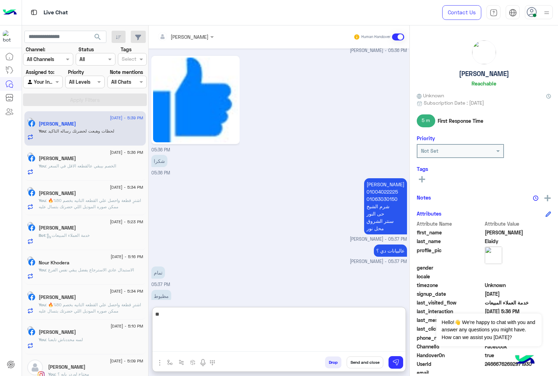
type textarea "*"
click at [360, 316] on textarea "**********" at bounding box center [278, 331] width 253 height 42
click at [360, 335] on textarea "**********" at bounding box center [278, 331] width 253 height 42
paste textarea "**********"
type textarea "**********"
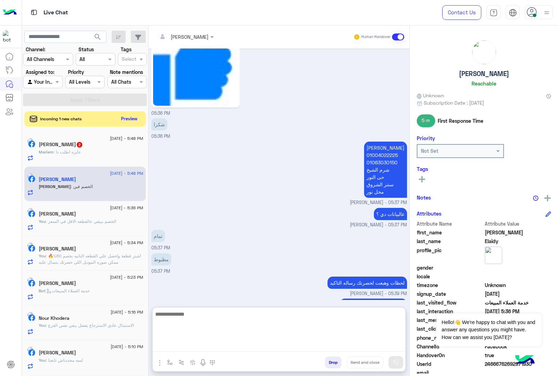
scroll to position [3349, 0]
click at [334, 363] on button "Drop" at bounding box center [333, 362] width 16 height 12
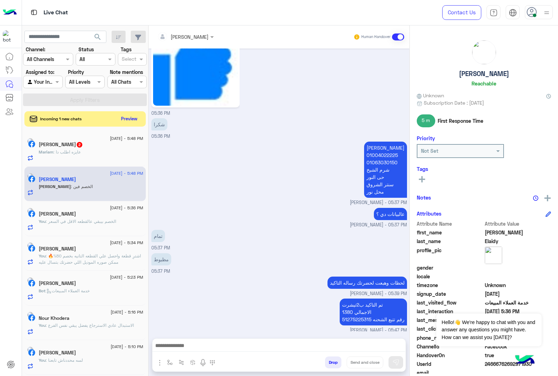
scroll to position [3340, 0]
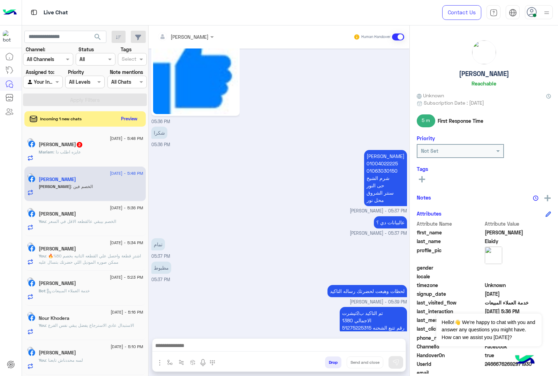
click at [334, 363] on button "Drop" at bounding box center [333, 362] width 16 height 12
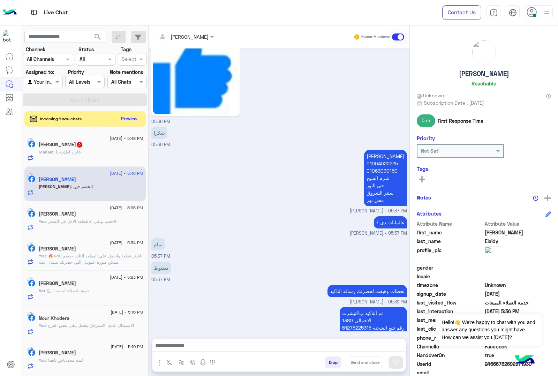
click at [334, 363] on button "Drop" at bounding box center [333, 362] width 16 height 12
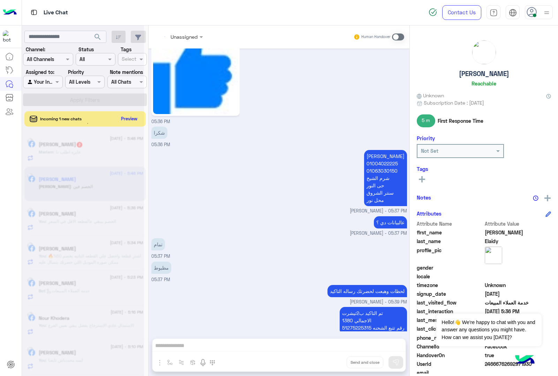
scroll to position [3379, 0]
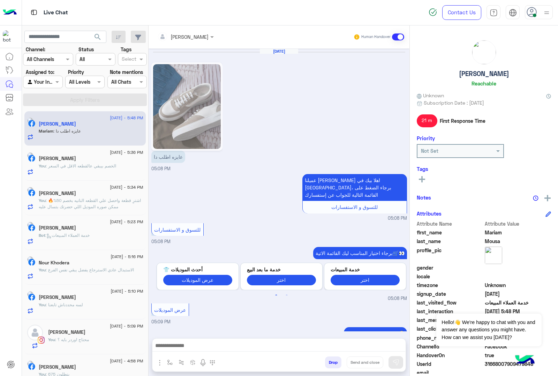
scroll to position [1056, 0]
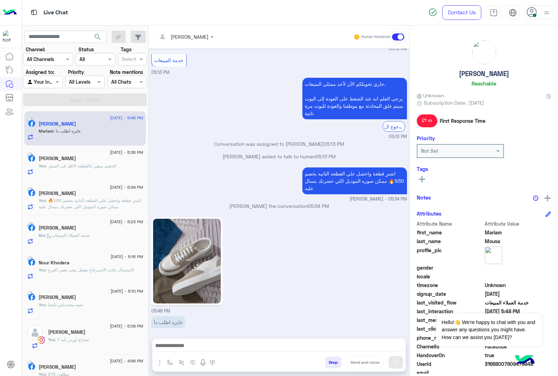
click at [325, 360] on button "Drop" at bounding box center [333, 362] width 16 height 12
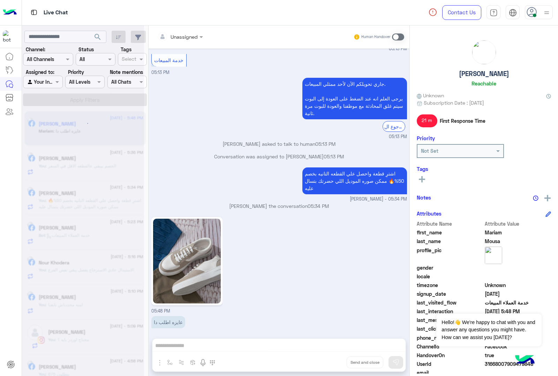
click at [325, 360] on div "Unassigned Human Handover [DATE] عايزه اطلب دا 05:08 PM عميلنا [PERSON_NAME] اه…" at bounding box center [279, 201] width 261 height 353
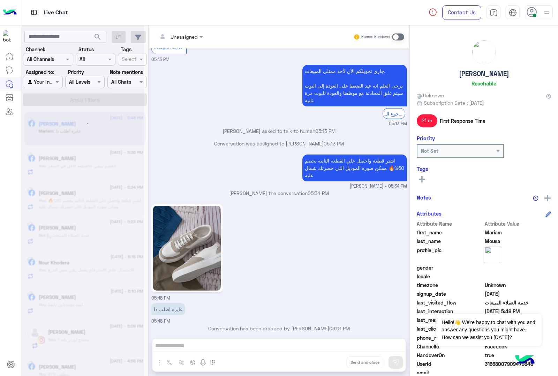
click at [325, 360] on div "Unassigned Human Handover [DATE] عايزه اطلب دا 05:08 PM عميلنا [PERSON_NAME] اه…" at bounding box center [279, 201] width 261 height 353
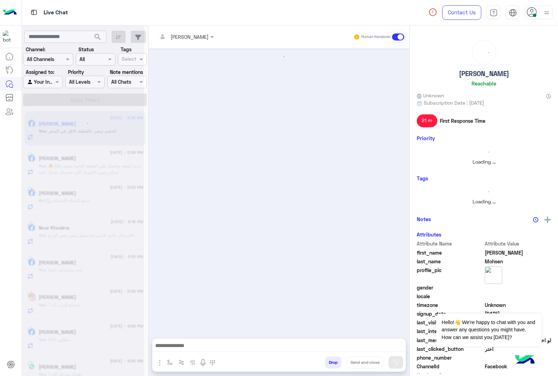
click at [325, 360] on button "Drop" at bounding box center [333, 362] width 16 height 12
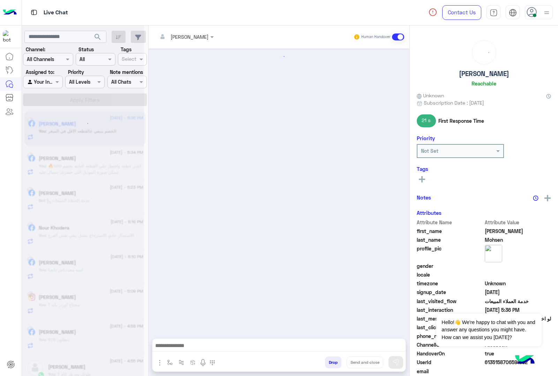
click at [325, 360] on button "Drop" at bounding box center [333, 362] width 16 height 12
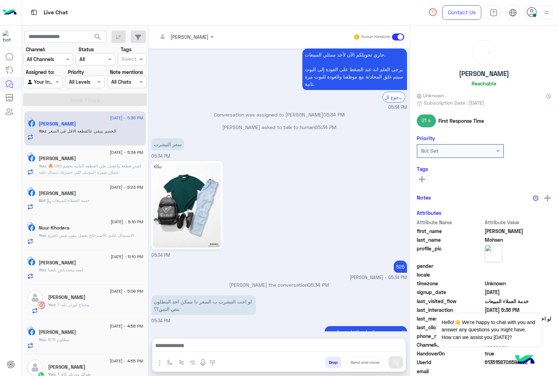
click at [325, 360] on button "Drop" at bounding box center [333, 362] width 16 height 12
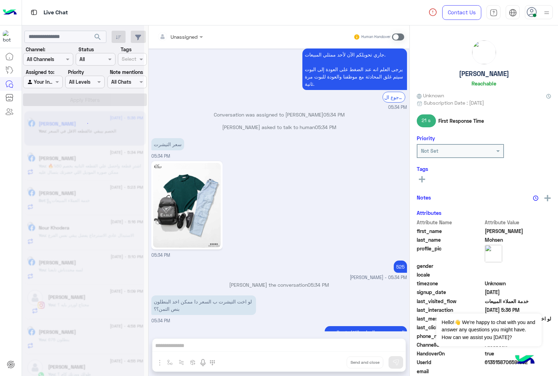
scroll to position [929, 0]
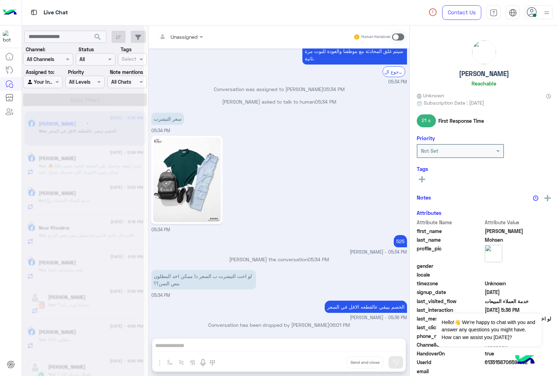
click at [325, 360] on div "Unassigned Human Handover [DATE] بالظبط 01:09 AM Conversation has been dropped …" at bounding box center [279, 201] width 261 height 353
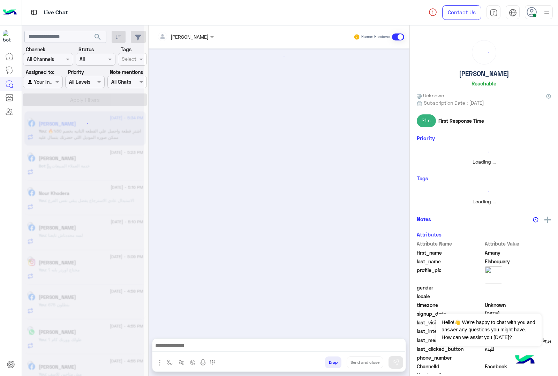
click at [325, 360] on button "Drop" at bounding box center [333, 362] width 16 height 12
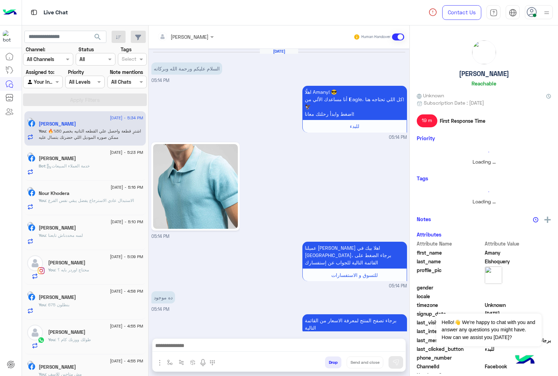
click at [325, 360] on button "Drop" at bounding box center [333, 362] width 16 height 12
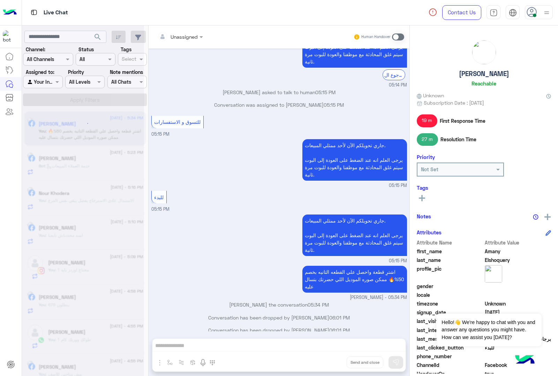
click at [325, 360] on div "Unassigned Human Handover [DATE] السلام عليكم ورحمة الله وبركاته 05:14 PM اهلًا…" at bounding box center [279, 201] width 261 height 353
click at [0, 0] on button "Drop" at bounding box center [0, 0] width 0 height 0
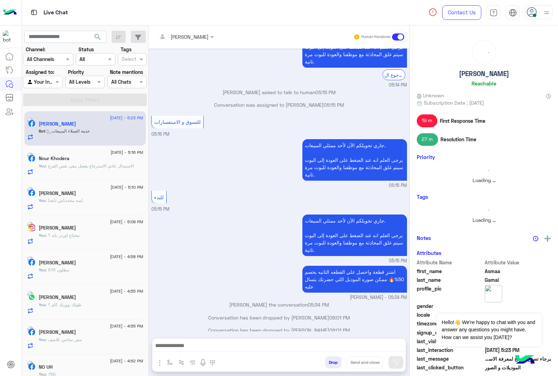
scroll to position [380, 0]
click at [325, 360] on button "Drop" at bounding box center [333, 362] width 16 height 12
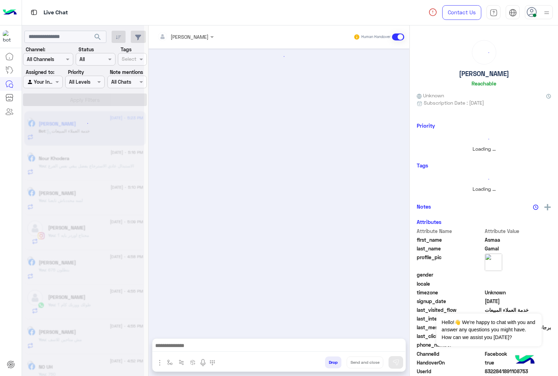
scroll to position [0, 0]
click at [325, 360] on button "Drop" at bounding box center [333, 362] width 16 height 12
click at [325, 360] on div "[PERSON_NAME] Human Handover Attachements Images enter flow name Drop Send and …" at bounding box center [279, 201] width 261 height 353
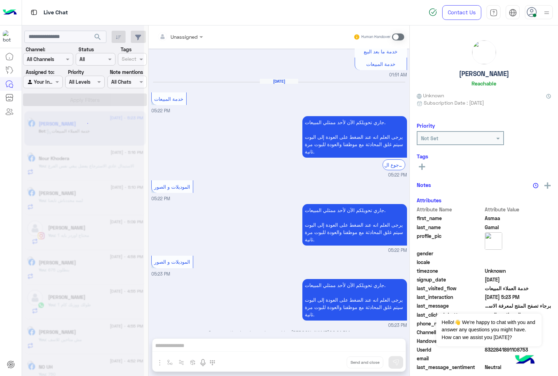
click at [325, 360] on div "Unassigned Human Handover [DATE] Conversation was assigned to [PERSON_NAME] 06:…" at bounding box center [279, 201] width 261 height 353
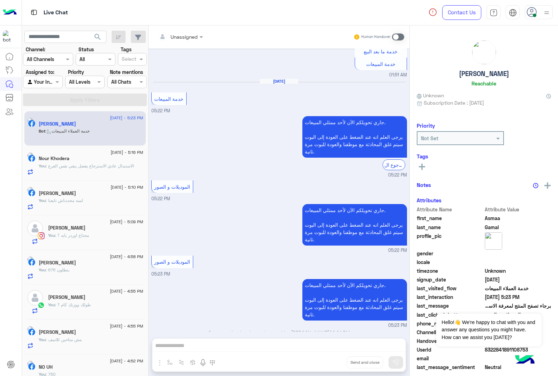
scroll to position [861, 0]
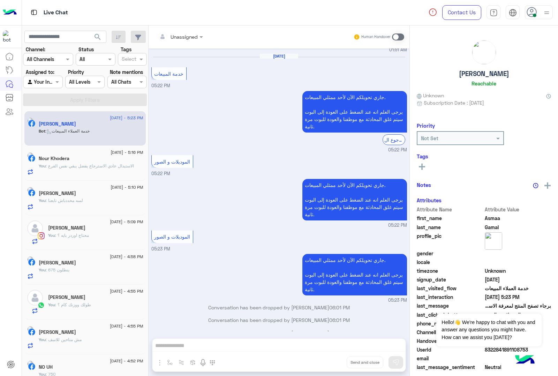
click at [325, 360] on div "Unassigned Human Handover [DATE] [PERSON_NAME] asked to talk to human 06:04 PM …" at bounding box center [279, 201] width 261 height 353
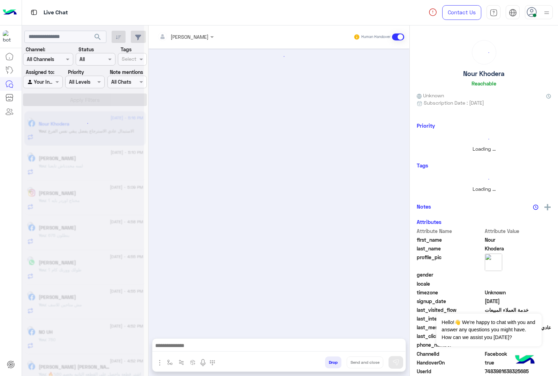
click at [325, 360] on button "Drop" at bounding box center [333, 362] width 16 height 12
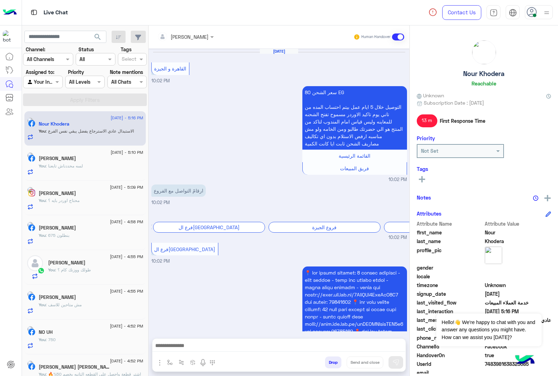
click at [325, 360] on button "Drop" at bounding box center [333, 362] width 16 height 12
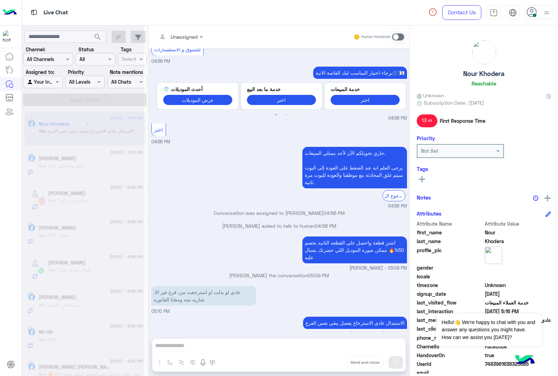
click at [325, 360] on div "Unassigned Human Handover [DATE] ال[GEOGRAPHIC_DATA] و الجيزة 10:02 PM سعر الشح…" at bounding box center [279, 201] width 261 height 353
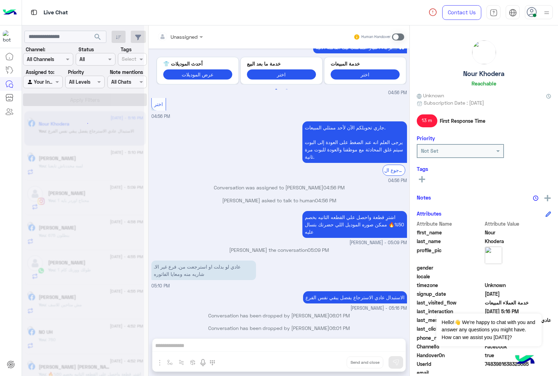
click at [325, 360] on div "Unassigned Human Handover [DATE] ال[GEOGRAPHIC_DATA] و الجيزة 10:02 PM سعر الشح…" at bounding box center [279, 201] width 261 height 353
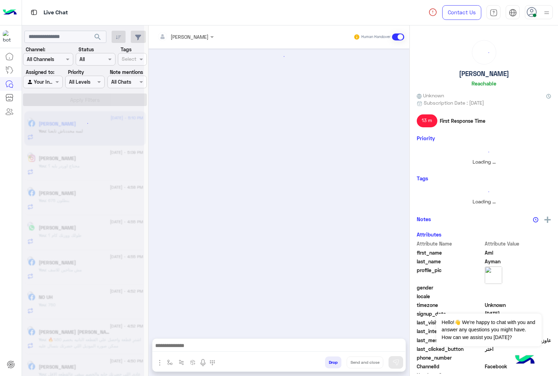
click at [325, 360] on button "Drop" at bounding box center [333, 362] width 16 height 12
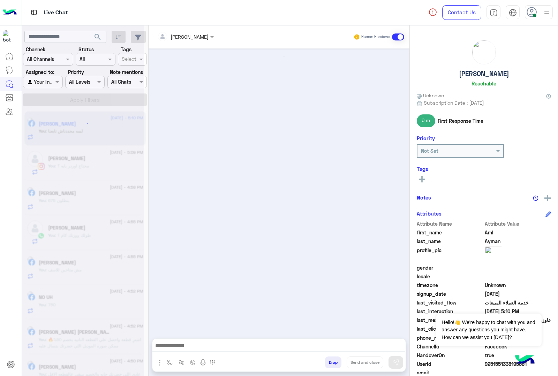
click at [325, 360] on button "Drop" at bounding box center [333, 362] width 16 height 12
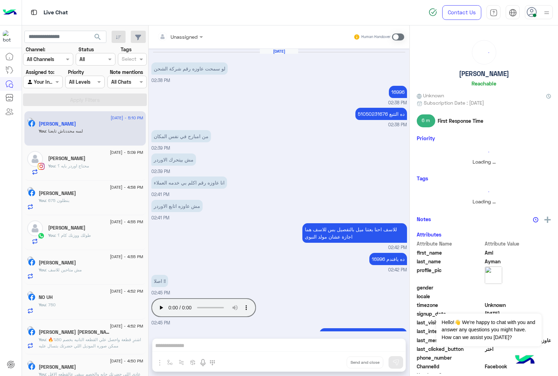
click at [325, 360] on div "Unassigned Human Handover [DATE] لو سمحت عاوزه رقم شركة الشحن 02:38 PM 16996 02…" at bounding box center [279, 201] width 261 height 353
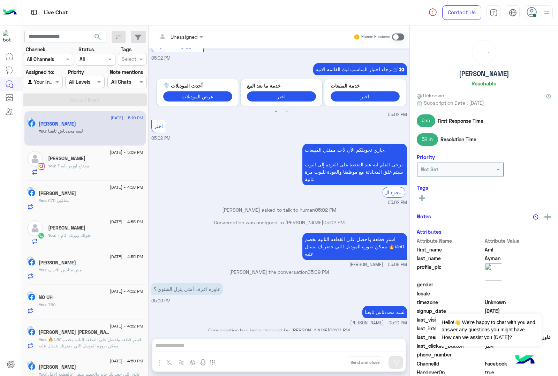
click at [325, 360] on div "Unassigned Human Handover [DATE] لو سمحت عاوزه رقم شركة الشحن 02:38 PM 16996 02…" at bounding box center [279, 201] width 261 height 353
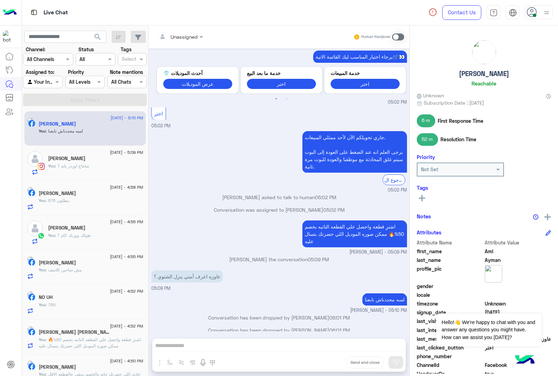
click at [325, 360] on div "Unassigned Human Handover [DATE] لو سمحت عاوزه رقم شركة الشحن 02:38 PM 16996 02…" at bounding box center [279, 201] width 261 height 353
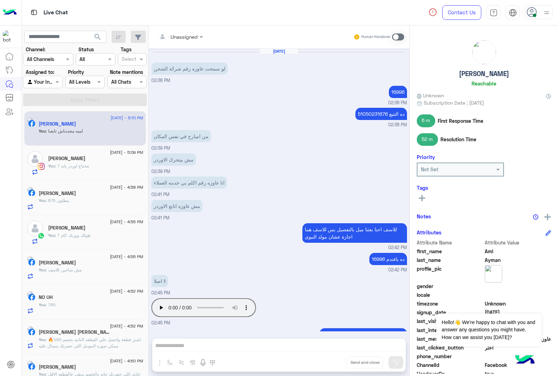
click at [0, 0] on button "Drop" at bounding box center [0, 0] width 0 height 0
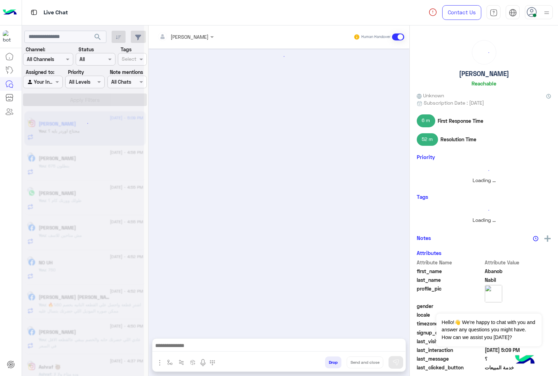
click at [325, 360] on button "Drop" at bounding box center [333, 362] width 16 height 12
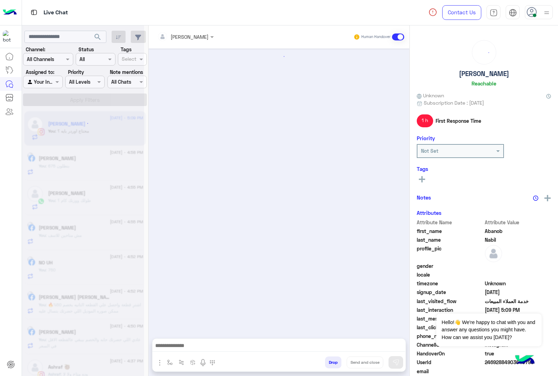
click at [325, 360] on button "Drop" at bounding box center [333, 362] width 16 height 12
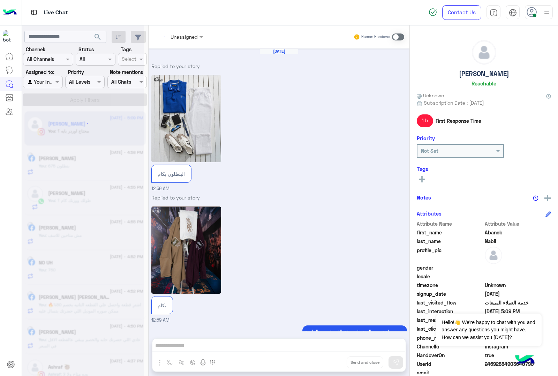
click at [325, 360] on div "Unassigned Human Handover [DATE] Replied to your story البنطلون بكام 12:59 AM R…" at bounding box center [279, 201] width 261 height 353
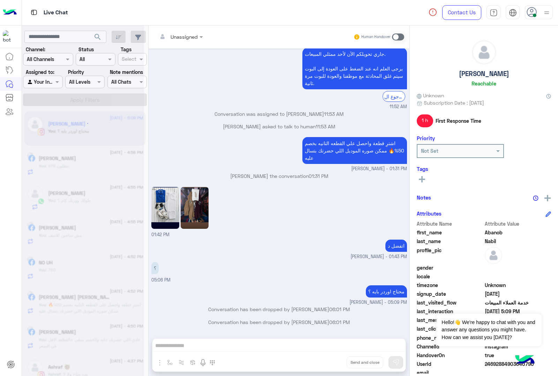
click at [325, 360] on div "Unassigned Human Handover [DATE] Replied to your story البنطلون بكام 12:59 AM R…" at bounding box center [279, 201] width 261 height 353
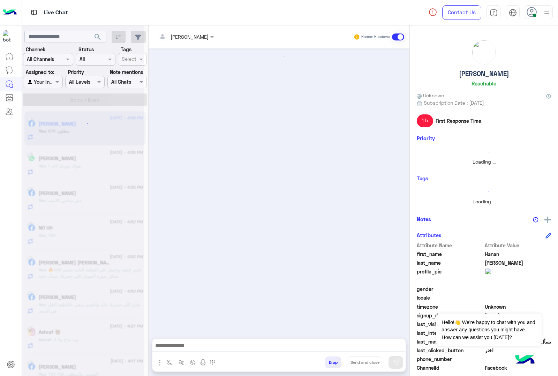
click at [325, 360] on button "Drop" at bounding box center [333, 362] width 16 height 12
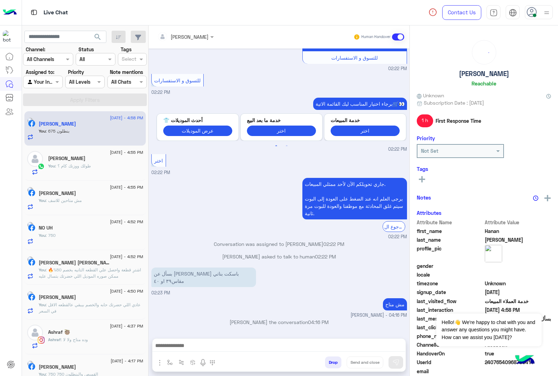
click at [325, 360] on div "[PERSON_NAME] Human Handover [DATE] GetStarted 02:21 PM اهلًا Hanan! 😎 أنا مساع…" at bounding box center [279, 201] width 261 height 353
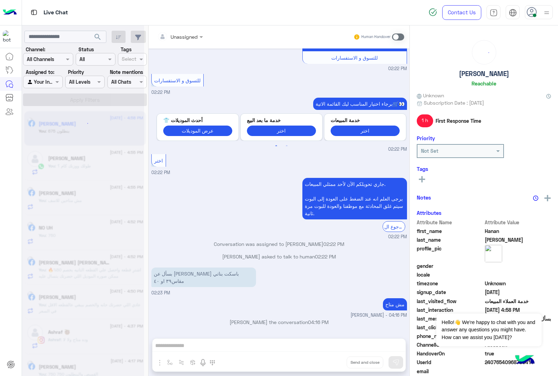
scroll to position [254, 0]
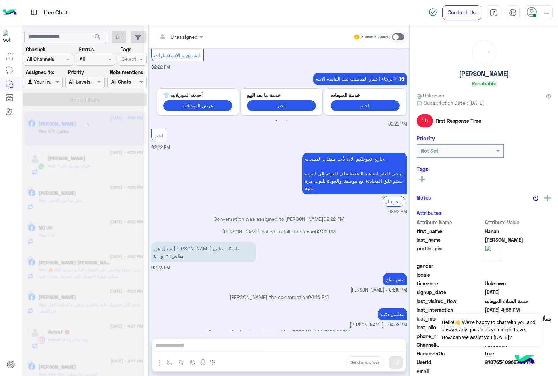
click at [325, 360] on div "Unassigned Human Handover [DATE] GetStarted 02:21 PM اهلًا Hanan! 😎 أنا مساعدك …" at bounding box center [279, 201] width 261 height 353
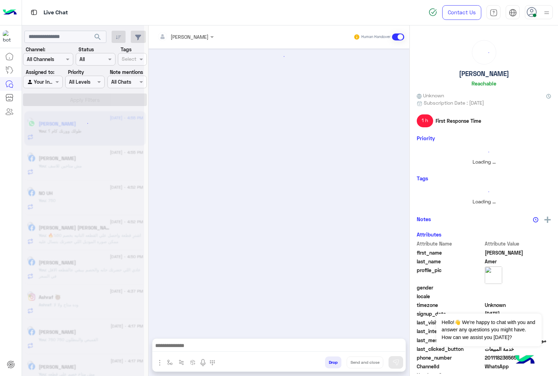
click at [325, 360] on button "Drop" at bounding box center [333, 362] width 16 height 12
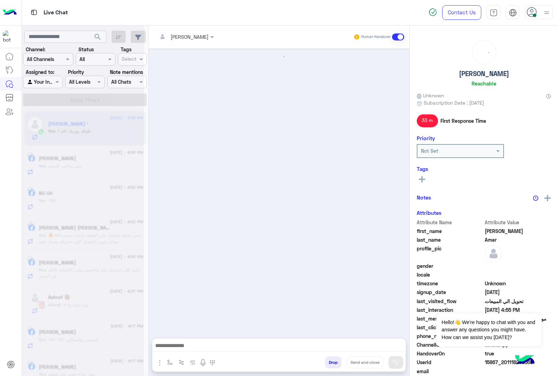
click at [325, 360] on button "Drop" at bounding box center [333, 362] width 16 height 12
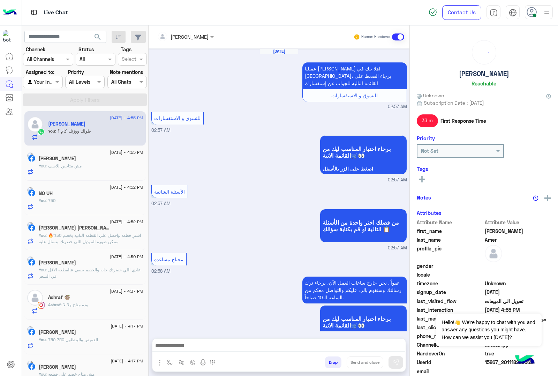
click at [325, 360] on button "Drop" at bounding box center [333, 362] width 16 height 12
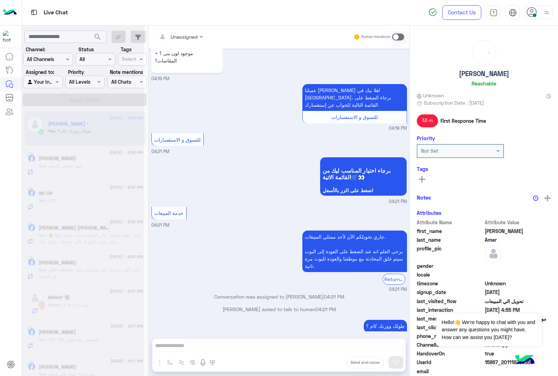
scroll to position [811, 0]
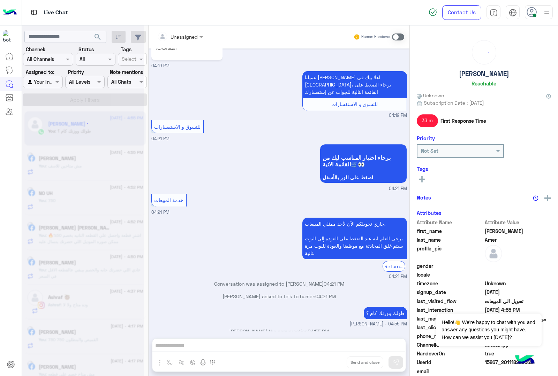
click at [325, 360] on div "Unassigned Human Handover [DATE] عميلنا [PERSON_NAME] اهلا بيك في [GEOGRAPHIC_D…" at bounding box center [279, 201] width 261 height 353
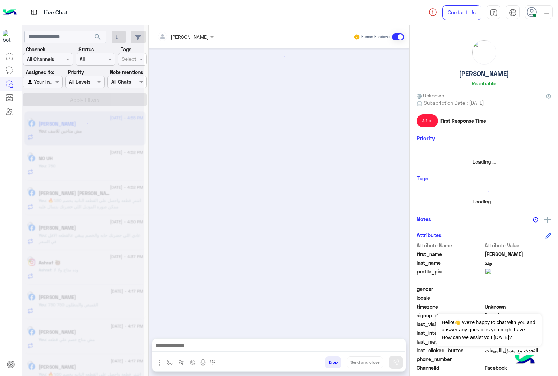
click at [325, 360] on button "Drop" at bounding box center [333, 362] width 16 height 12
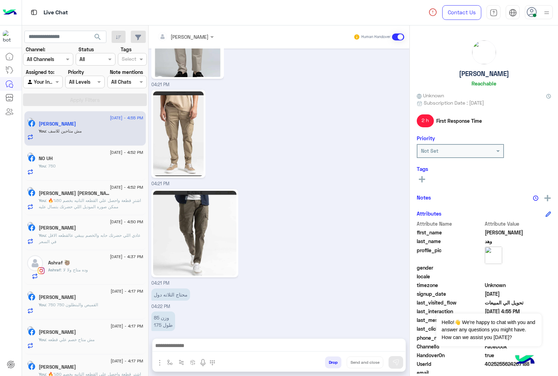
click at [325, 360] on div "[PERSON_NAME] Human Handover [DATE] عميلنا [PERSON_NAME] اهلا بيك في [GEOGRAPHI…" at bounding box center [279, 201] width 261 height 353
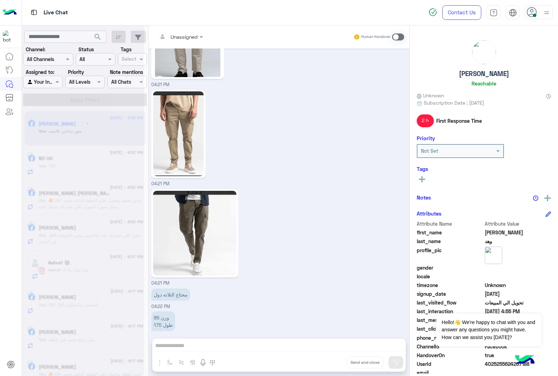
scroll to position [1055, 0]
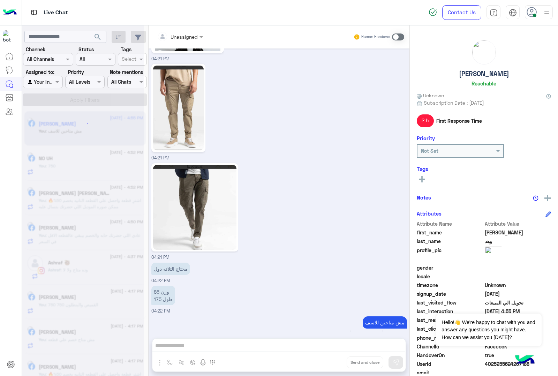
click at [325, 360] on div "Unassigned Human Handover [DATE] عميلنا [PERSON_NAME] اهلا بيك في [GEOGRAPHIC_D…" at bounding box center [279, 201] width 261 height 353
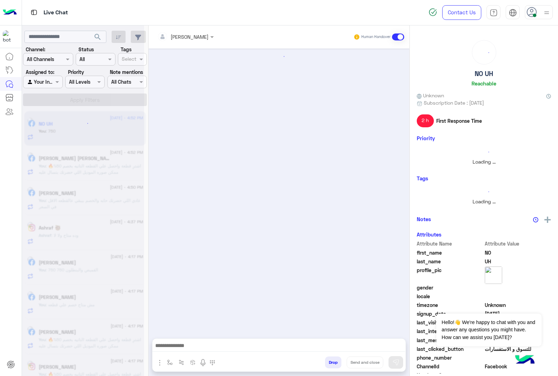
click at [325, 360] on button "Drop" at bounding box center [333, 362] width 16 height 12
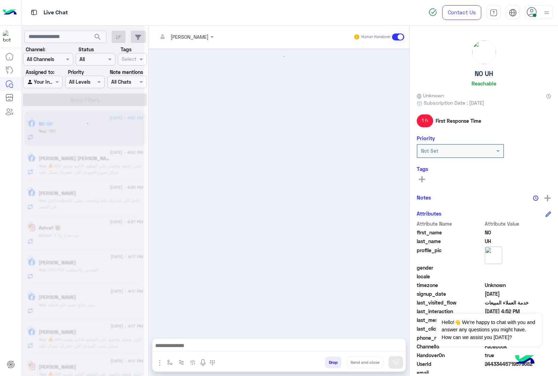
click at [325, 360] on button "Drop" at bounding box center [333, 362] width 16 height 12
click at [325, 360] on div "[PERSON_NAME] Human Handover Attachements Images enter flow name Drop Send and …" at bounding box center [279, 201] width 261 height 353
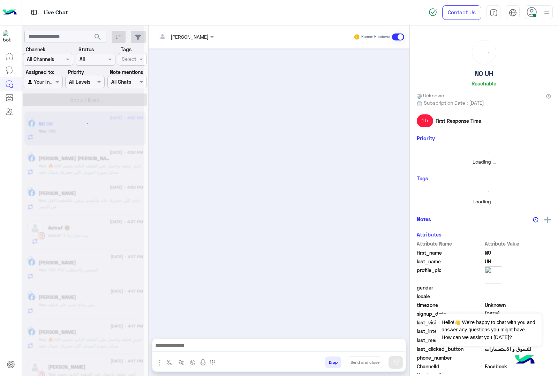
click at [325, 360] on div "[PERSON_NAME] Human Handover Attachements Images enter flow name Drop Send and …" at bounding box center [279, 201] width 261 height 353
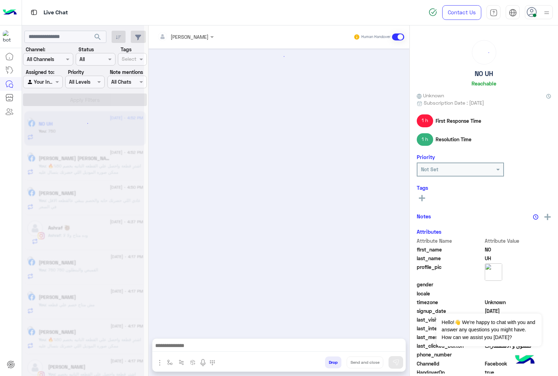
click at [325, 360] on button "Drop" at bounding box center [333, 362] width 16 height 12
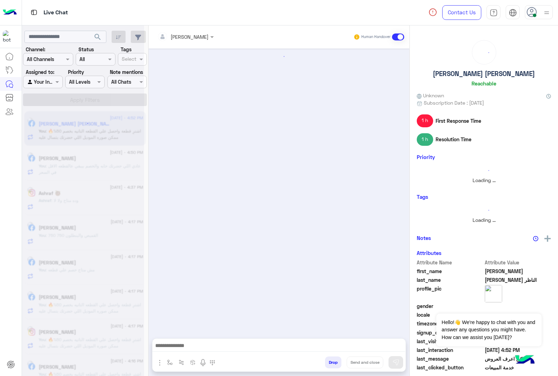
click at [325, 360] on button "Drop" at bounding box center [333, 362] width 16 height 12
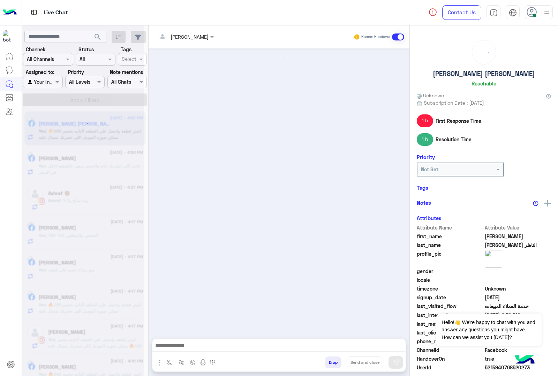
click at [325, 360] on div "[PERSON_NAME] Human Handover Attachements Images enter flow name Drop Send and …" at bounding box center [279, 201] width 261 height 353
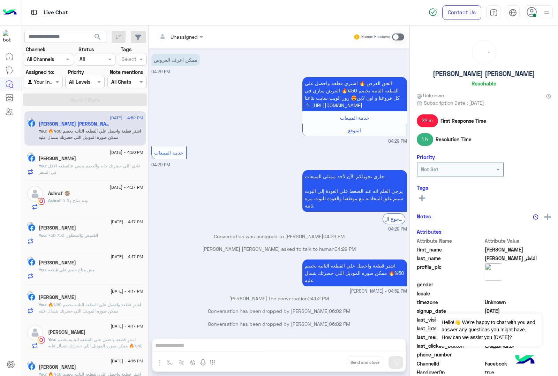
click at [0, 0] on button "Drop" at bounding box center [0, 0] width 0 height 0
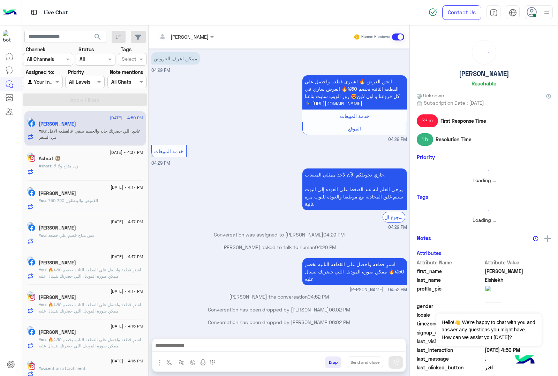
scroll to position [473, 0]
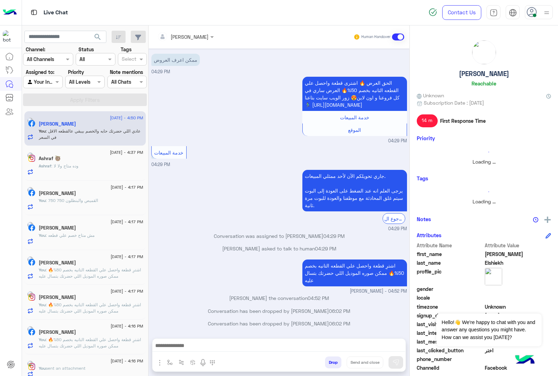
click at [325, 360] on button "Drop" at bounding box center [333, 362] width 16 height 12
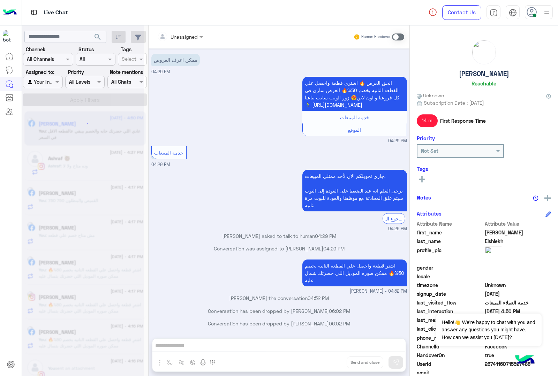
click at [325, 360] on div "Unassigned Human Handover [DATE] الموقع 01:26 AM الموقع 01:26 AM الموقع 01:26 A…" at bounding box center [279, 201] width 261 height 353
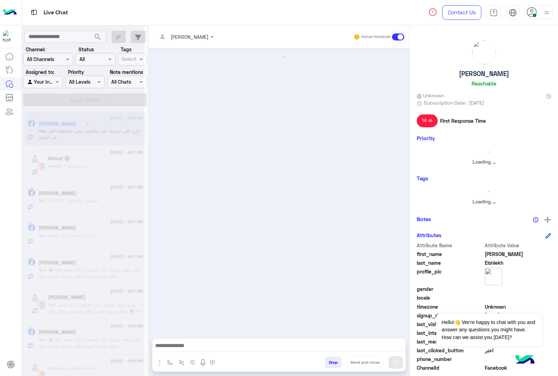
click at [325, 360] on div "[PERSON_NAME] Human Handover Attachements Images enter flow name Drop Send and …" at bounding box center [279, 201] width 261 height 353
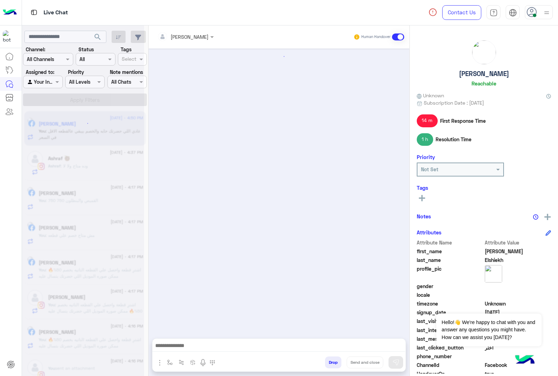
click at [325, 360] on button "Drop" at bounding box center [333, 362] width 16 height 12
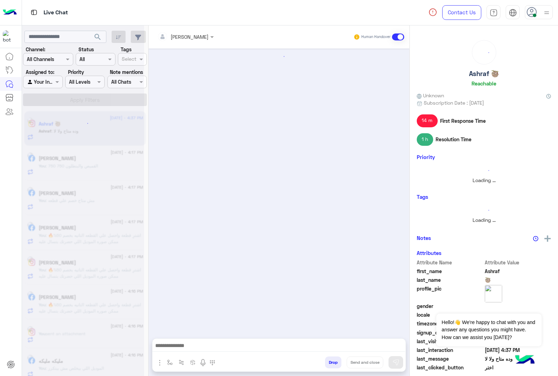
click at [325, 360] on button "Drop" at bounding box center [333, 362] width 16 height 12
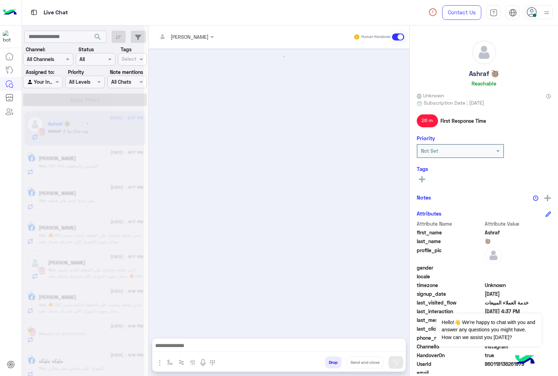
click at [325, 360] on button "Drop" at bounding box center [333, 362] width 16 height 12
click at [325, 360] on div "[PERSON_NAME] Human Handover Attachements Images enter flow name Drop Send and …" at bounding box center [279, 201] width 261 height 353
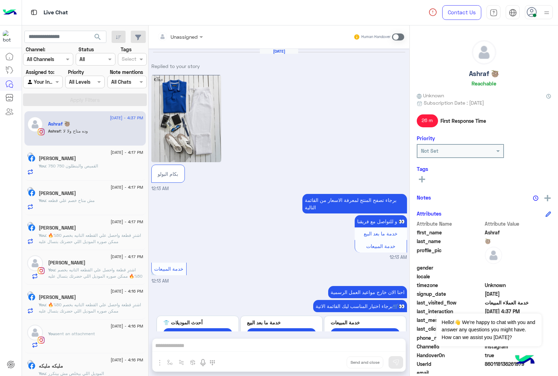
click at [325, 360] on div "Unassigned Human Handover [DATE] Replied to your story بكام البولو 12:13 AM برج…" at bounding box center [279, 201] width 261 height 353
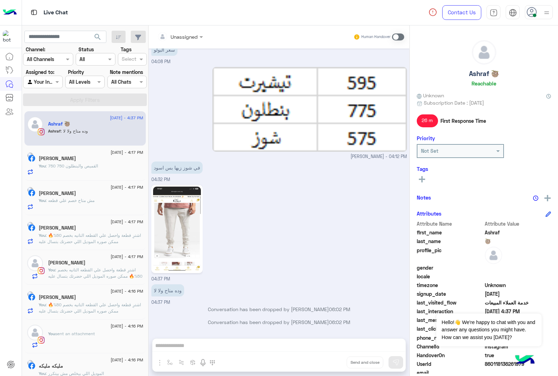
click at [325, 360] on div "Unassigned Human Handover [DATE] Replied to your story بكام البولو 12:13 AM برج…" at bounding box center [279, 201] width 261 height 353
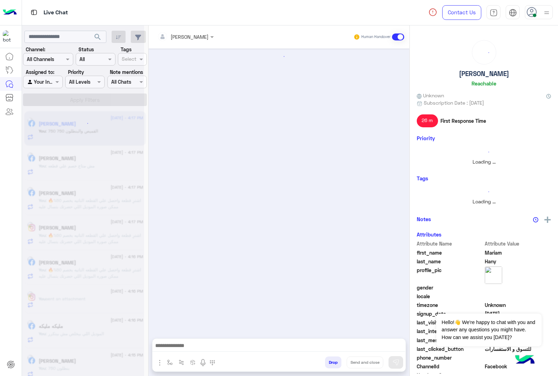
click at [325, 360] on button "Drop" at bounding box center [333, 362] width 16 height 12
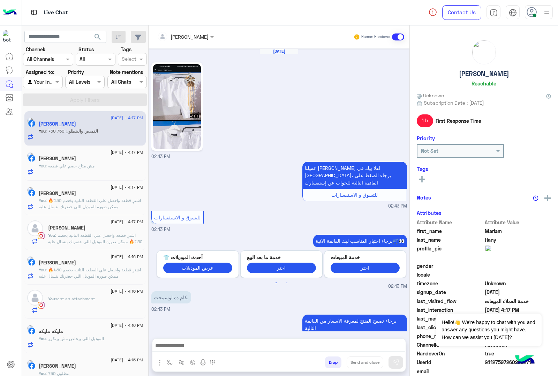
scroll to position [552, 0]
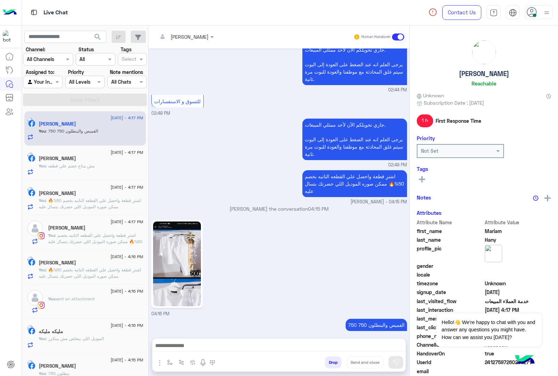
click at [325, 360] on button "Drop" at bounding box center [333, 362] width 16 height 12
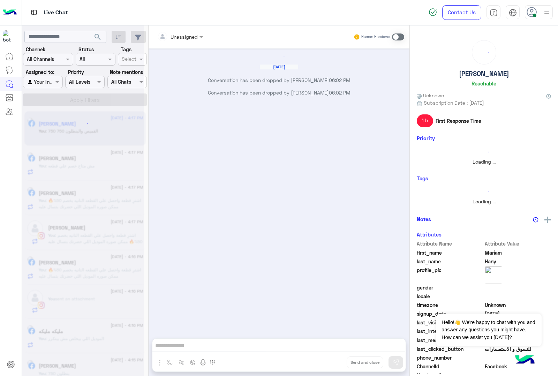
click at [325, 360] on div "Unassigned Human Handover [DATE] Conversation has been dropped by [PERSON_NAME]…" at bounding box center [279, 201] width 261 height 353
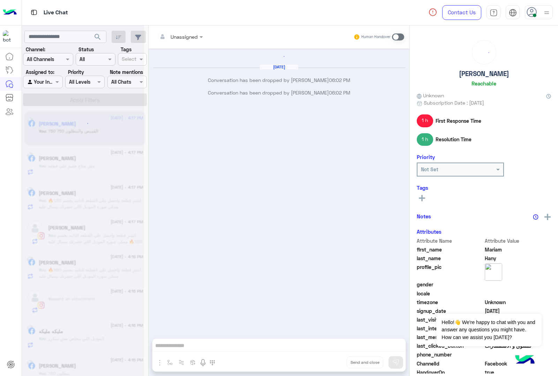
click at [325, 360] on div "Unassigned Human Handover [DATE] Conversation has been dropped by [PERSON_NAME]…" at bounding box center [279, 201] width 261 height 353
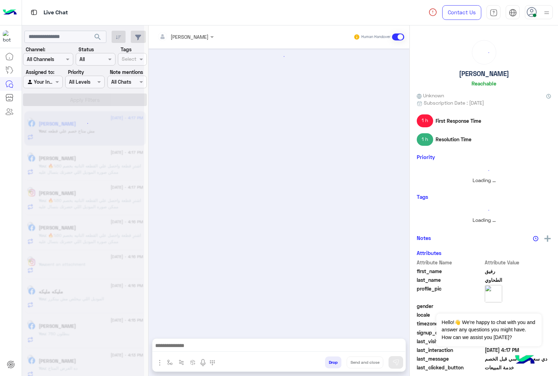
click at [325, 360] on button "Drop" at bounding box center [333, 362] width 16 height 12
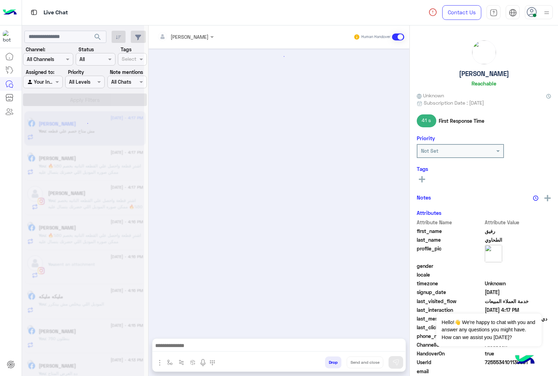
click at [325, 360] on div "[PERSON_NAME] Human Handover Attachements Images enter flow name Drop Send and …" at bounding box center [279, 201] width 261 height 353
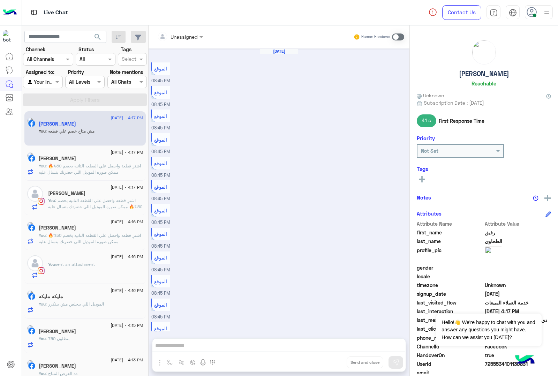
click at [325, 360] on div "Unassigned Human Handover [DATE] الموقع 08:45 PM الموقع 08:45 PM الموقع 08:45 P…" at bounding box center [279, 201] width 261 height 353
click at [0, 0] on button "Drop" at bounding box center [0, 0] width 0 height 0
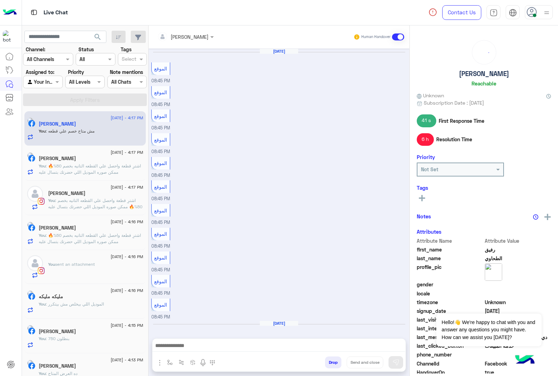
click at [325, 360] on button "Drop" at bounding box center [333, 362] width 16 height 12
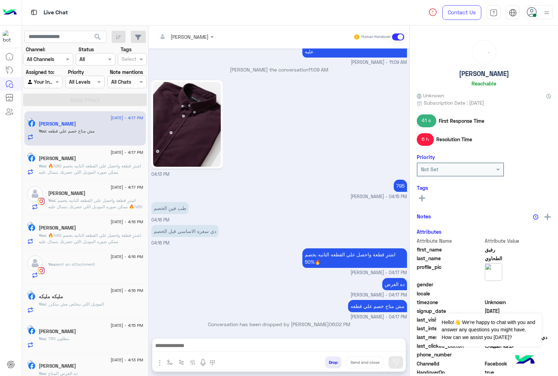
click at [325, 360] on button "Drop" at bounding box center [333, 362] width 16 height 12
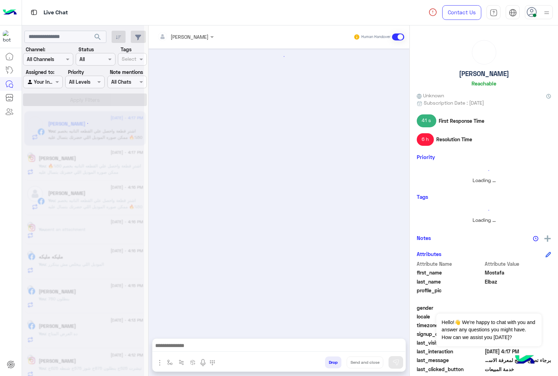
click at [325, 360] on button "Drop" at bounding box center [333, 362] width 16 height 12
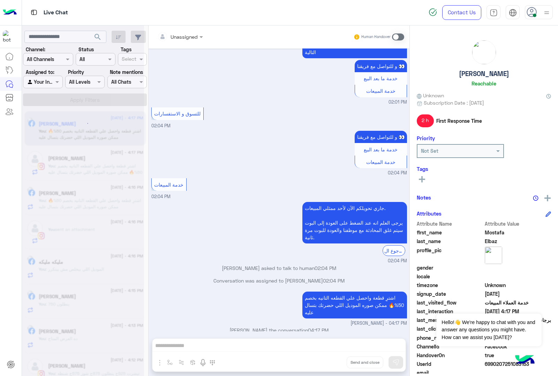
scroll to position [379, 0]
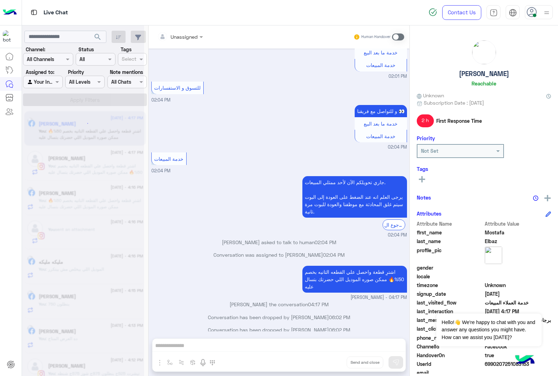
click at [325, 360] on div "Unassigned Human Handover [DATE] بكام 01:32 AM برجاء تصفح المنتج لمعرفة الاسعار…" at bounding box center [279, 201] width 261 height 353
click at [0, 0] on button "Drop" at bounding box center [0, 0] width 0 height 0
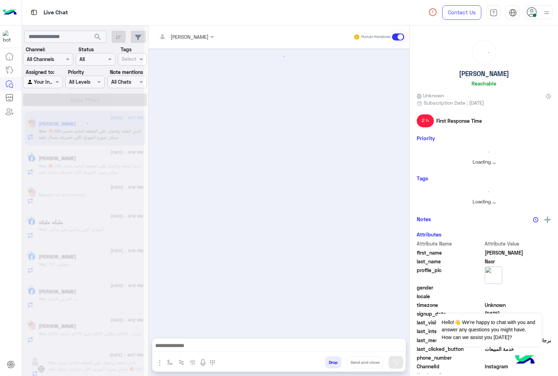
click at [325, 360] on button "Drop" at bounding box center [333, 362] width 16 height 12
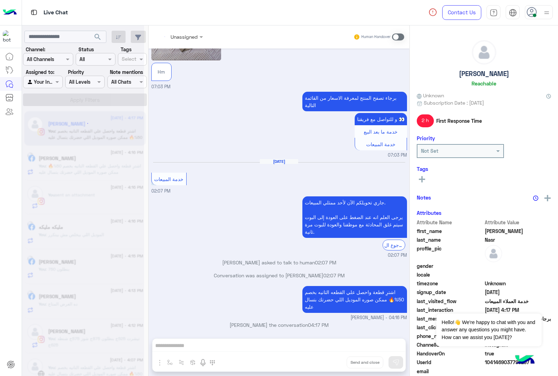
drag, startPoint x: 325, startPoint y: 360, endPoint x: 328, endPoint y: 357, distance: 3.9
click at [328, 357] on div "Unassigned Human Handover [DATE] الموقع 10:28 AM الموقع 10:28 AM الموقع 10:33 A…" at bounding box center [279, 201] width 261 height 353
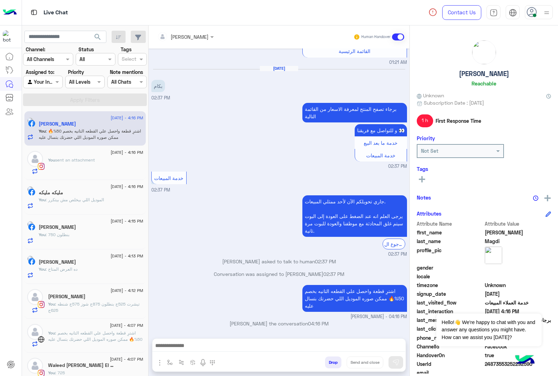
click at [330, 364] on button "Drop" at bounding box center [333, 362] width 16 height 12
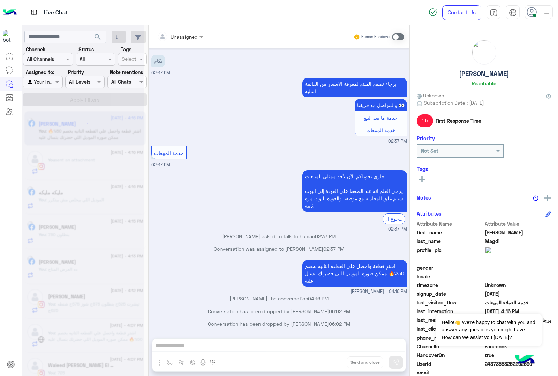
click at [330, 363] on div "Unassigned Human Handover [DATE] المنوفيه 09:27 AM عميلنا ال[PERSON_NAME] اهلا …" at bounding box center [279, 201] width 261 height 353
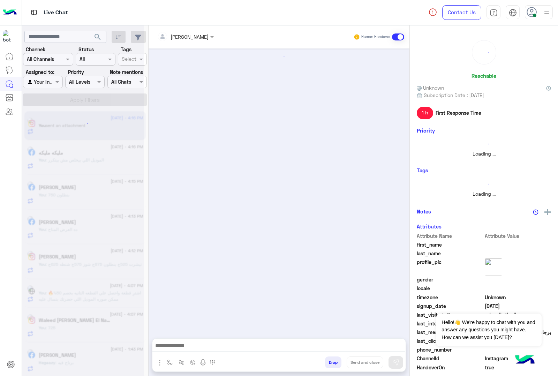
click at [330, 363] on button "Drop" at bounding box center [333, 362] width 16 height 12
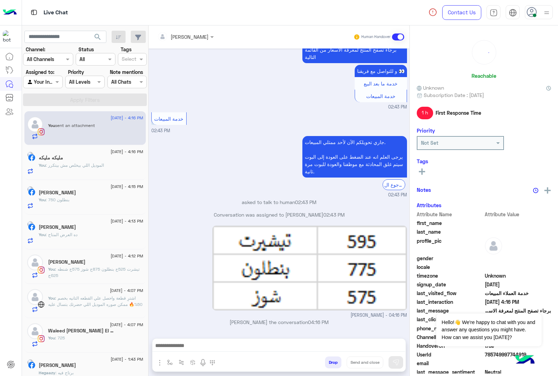
click at [330, 363] on div "[PERSON_NAME] Human Handover [DATE] Replied to your story Hm? 04:31 PM برجاء تص…" at bounding box center [279, 201] width 261 height 353
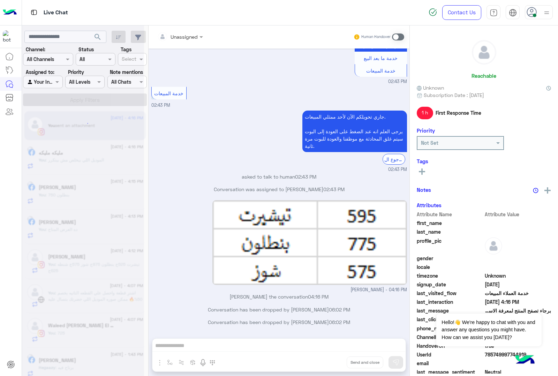
click at [330, 363] on div "Unassigned Human Handover [DATE] Replied to your story Hm? 04:31 PM برجاء تصفح …" at bounding box center [279, 201] width 261 height 353
click at [0, 0] on button "Drop" at bounding box center [0, 0] width 0 height 0
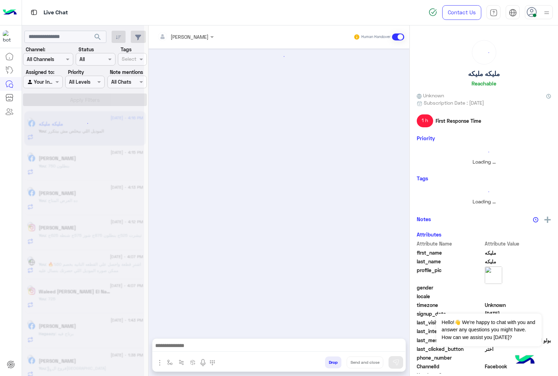
click at [330, 363] on button "Drop" at bounding box center [333, 362] width 16 height 12
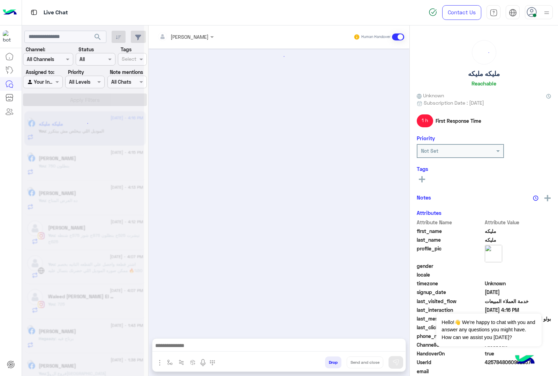
click at [330, 363] on button "Drop" at bounding box center [333, 362] width 16 height 12
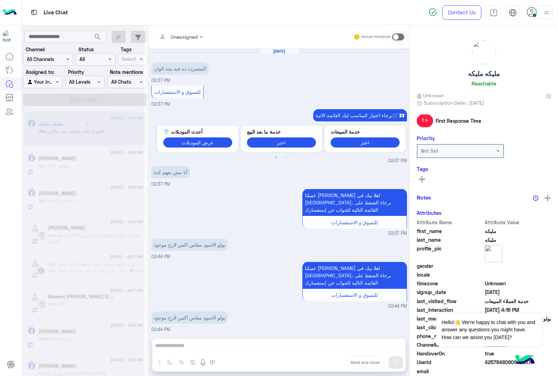
click at [330, 363] on div "Unassigned Human Handover [DATE] التيشيرت ده فيه منه الوان 02:37 PM للتسوق و ال…" at bounding box center [279, 201] width 261 height 353
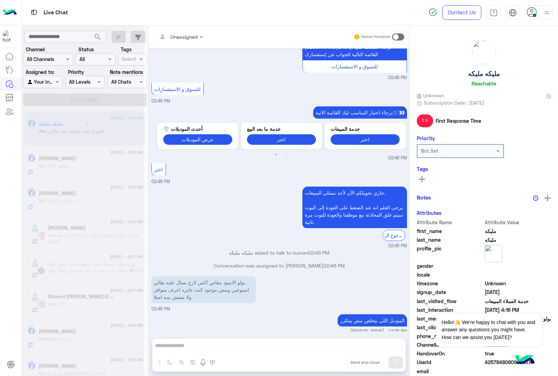
click at [330, 363] on div "Unassigned Human Handover [DATE] التيشيرت ده فيه منه الوان 02:37 PM للتسوق و ال…" at bounding box center [279, 201] width 261 height 353
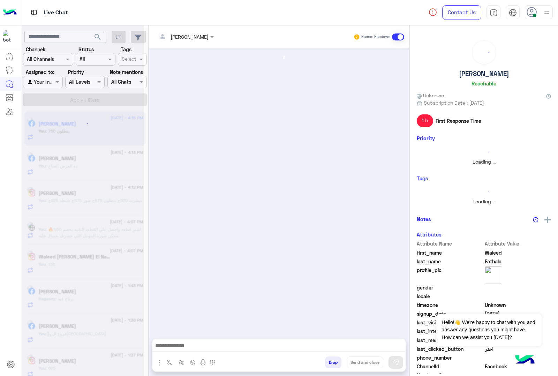
click at [330, 363] on button "Drop" at bounding box center [333, 362] width 16 height 12
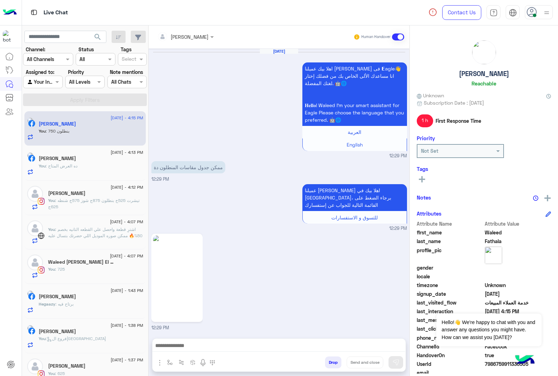
click at [330, 363] on button "Drop" at bounding box center [333, 362] width 16 height 12
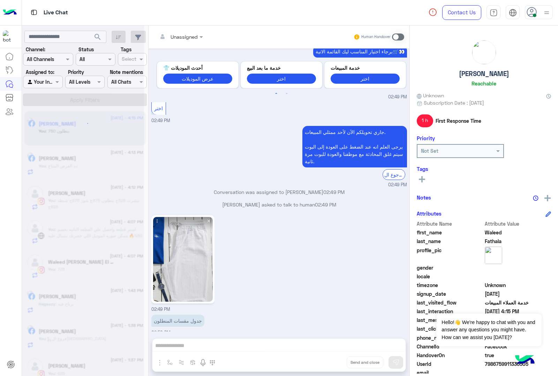
click at [330, 363] on div "Unassigned Human Handover [DATE] اهلا بيك عميلنا [PERSON_NAME] فى 𝗘agle👋 انا مس…" at bounding box center [279, 201] width 261 height 353
click at [0, 0] on button "Drop" at bounding box center [0, 0] width 0 height 0
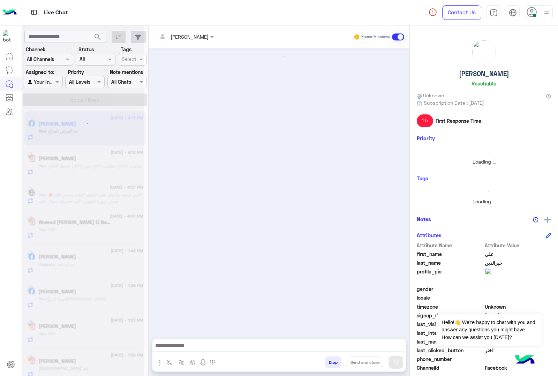
click at [330, 363] on button "Drop" at bounding box center [333, 362] width 16 height 12
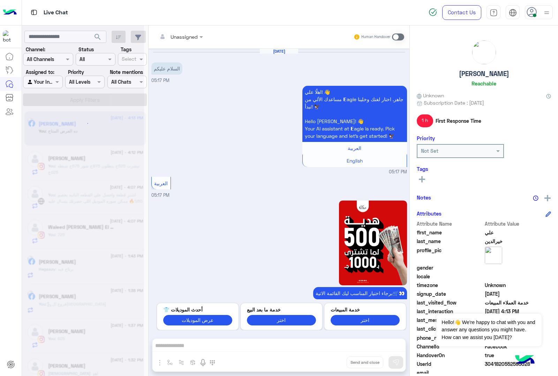
click at [330, 363] on div "Unassigned Human Handover [DATE] السلام عليكم 05:17 PM اهلًا علي! 👋 مساعدك الأل…" at bounding box center [279, 201] width 261 height 353
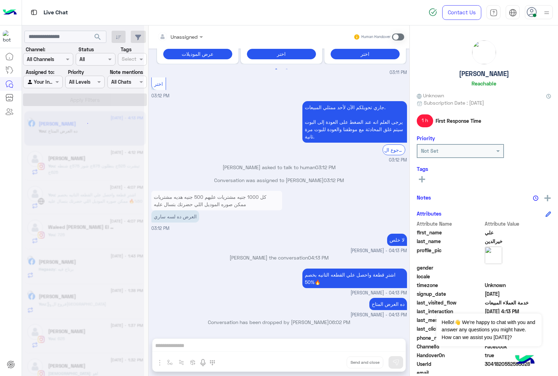
click at [330, 363] on div "Unassigned Human Handover [DATE] السلام عليكم 05:17 PM اهلًا علي! 👋 مساعدك الأل…" at bounding box center [279, 201] width 261 height 353
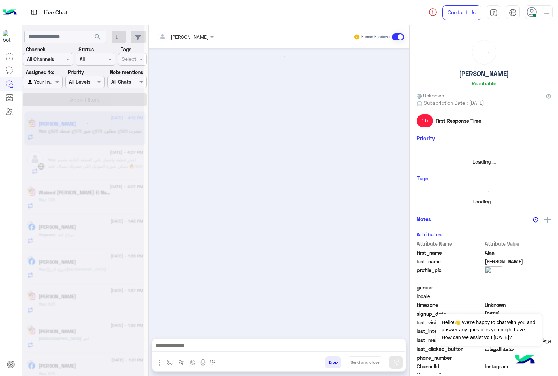
click at [330, 363] on button "Drop" at bounding box center [333, 362] width 16 height 12
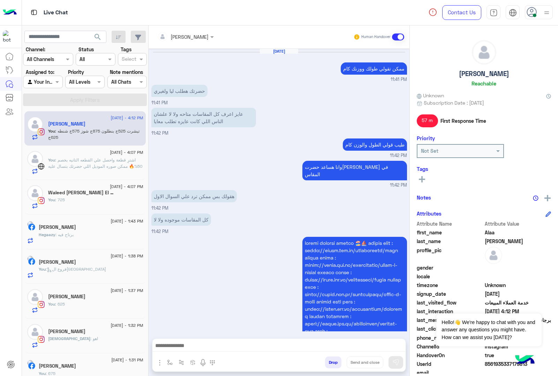
click at [330, 363] on button "Drop" at bounding box center [333, 362] width 16 height 12
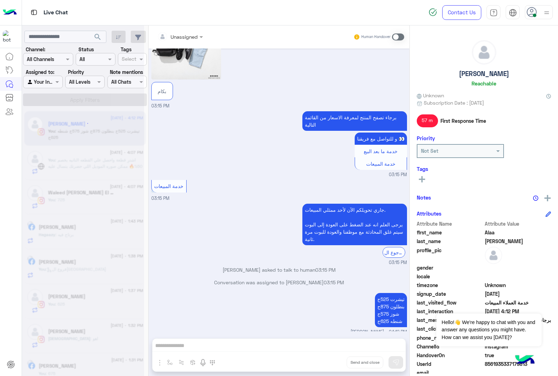
click at [330, 363] on div "Unassigned Human Handover [DATE] ممكن تقولي طولك ووزنك كام 11:41 PM حضرتك هطلب …" at bounding box center [279, 201] width 261 height 353
click at [0, 0] on button "Drop" at bounding box center [0, 0] width 0 height 0
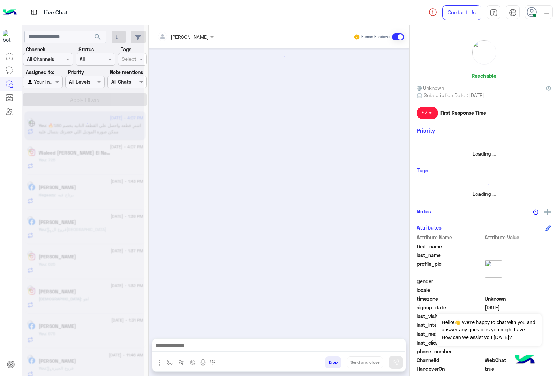
click at [330, 363] on button "Drop" at bounding box center [333, 362] width 16 height 12
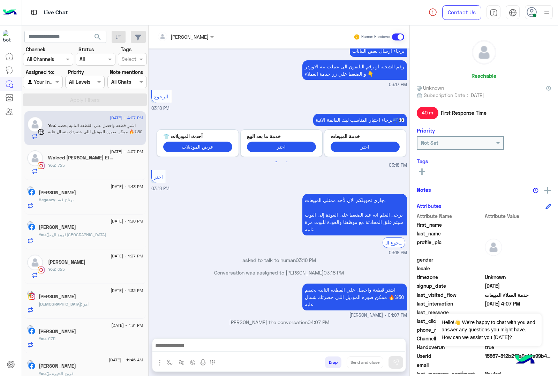
click at [330, 363] on div "[PERSON_NAME] Human Handover [DATE] End Conversation 03:16 PM GetStarted 03:17 …" at bounding box center [279, 201] width 261 height 353
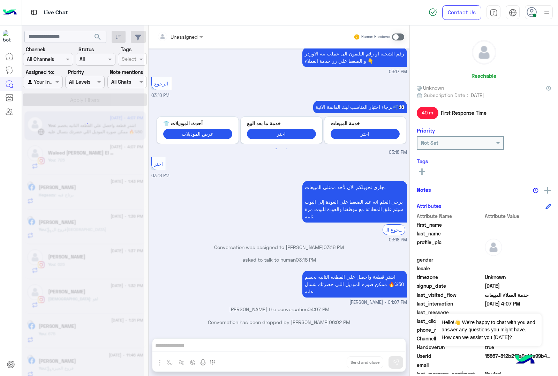
click at [330, 363] on div "Unassigned Human Handover [DATE] End Conversation 03:16 PM GetStarted 03:17 PM …" at bounding box center [279, 201] width 261 height 353
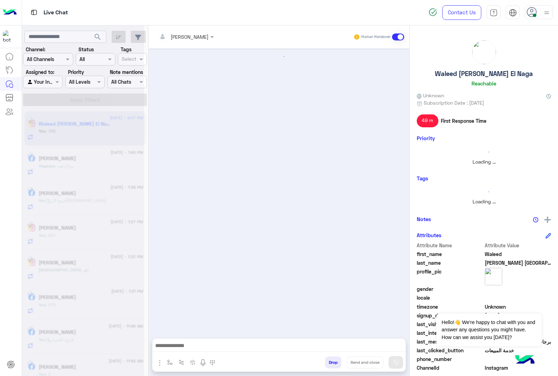
click at [330, 363] on button "Drop" at bounding box center [333, 362] width 16 height 12
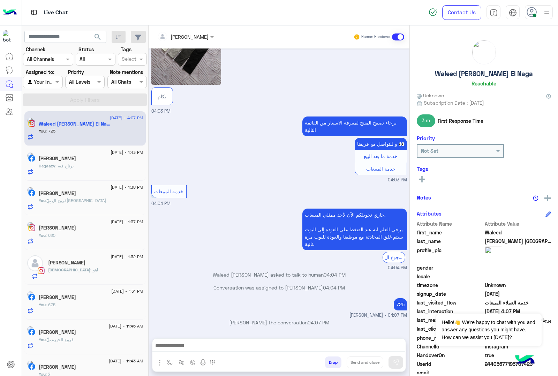
click at [330, 363] on button "Drop" at bounding box center [333, 362] width 16 height 12
click at [330, 363] on div "[PERSON_NAME] Human Handover [DATE] Replied to your story بكام 04:03 PM برجاء ت…" at bounding box center [279, 201] width 261 height 353
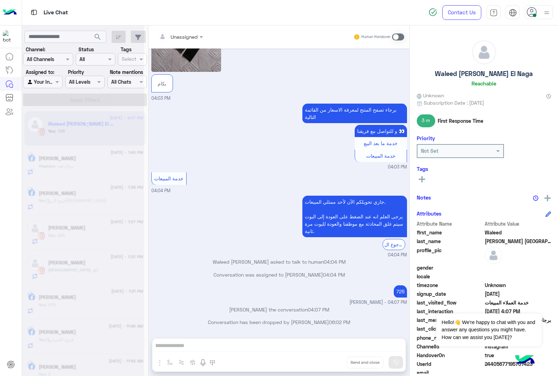
click at [330, 363] on div "Unassigned Human Handover [DATE] Replied to your story بكام 04:03 PM برجاء تصفح…" at bounding box center [279, 201] width 261 height 353
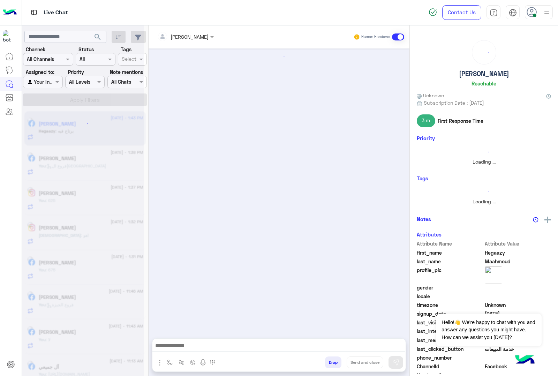
click at [330, 363] on button "Drop" at bounding box center [333, 362] width 16 height 12
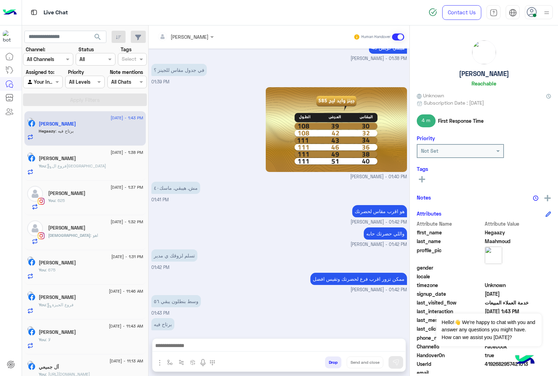
click at [330, 363] on button "Drop" at bounding box center [333, 362] width 16 height 12
click at [330, 363] on div "[PERSON_NAME] Human Handover [DATE] السلام عليكم 01:26 PM اهلًا Hegaazy! 😎 أنا …" at bounding box center [279, 201] width 261 height 353
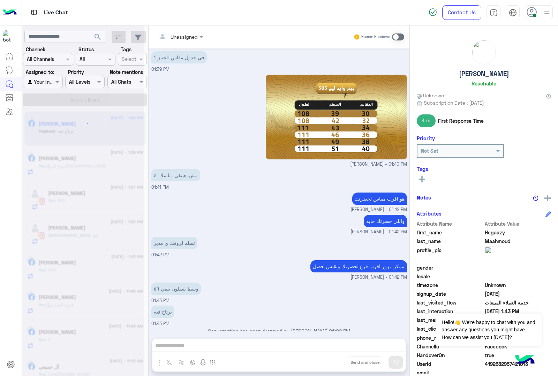
click at [330, 363] on div "Unassigned Human Handover [DATE] السلام عليكم 01:26 PM اهلًا Hegaazy! 😎 أنا مسا…" at bounding box center [279, 201] width 261 height 353
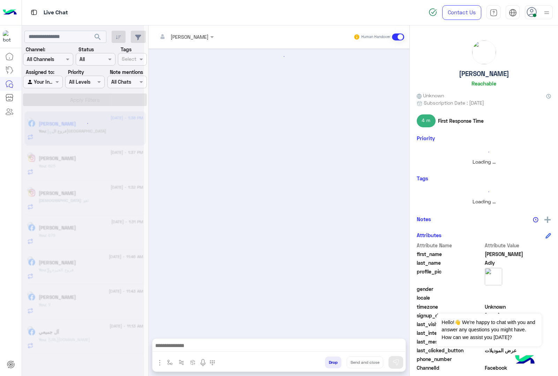
click at [330, 363] on button "Drop" at bounding box center [333, 362] width 16 height 12
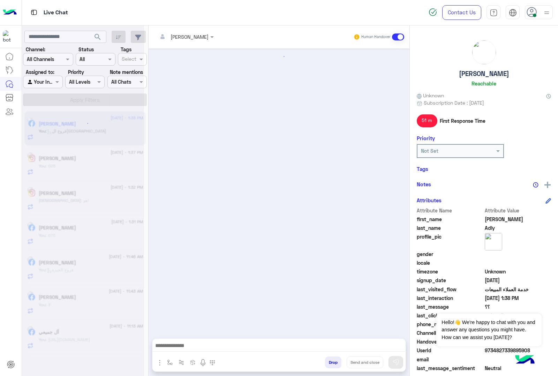
click at [330, 363] on button "Drop" at bounding box center [333, 362] width 16 height 12
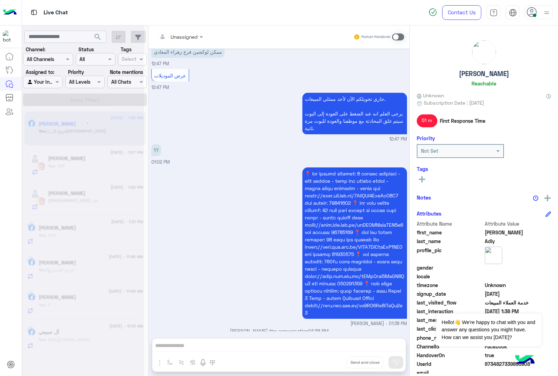
click at [330, 363] on div "Unassigned Human Handover [DATE] خصم ال 50% 09:53 PM اه 09:53 PM ومعيا فاتورة 0…" at bounding box center [279, 201] width 261 height 353
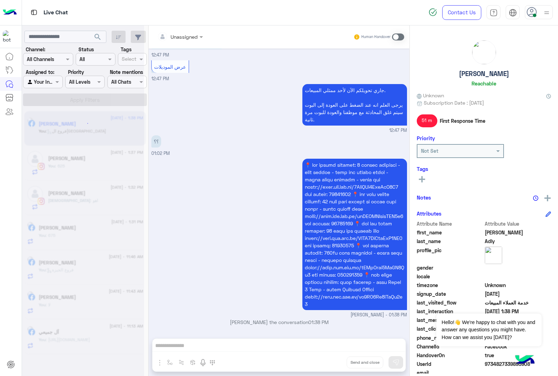
click at [330, 363] on div "Unassigned Human Handover [DATE] خصم ال 50% 09:53 PM اه 09:53 PM ومعيا فاتورة 0…" at bounding box center [279, 201] width 261 height 353
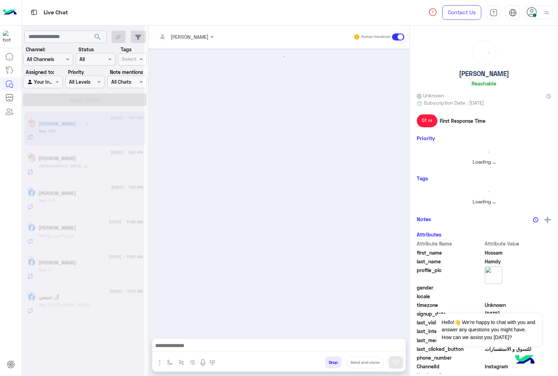
click at [330, 363] on button "Drop" at bounding box center [333, 362] width 16 height 12
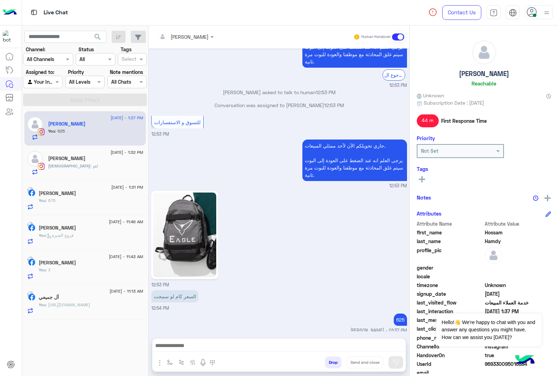
click at [330, 363] on div "[PERSON_NAME] Human Handover [DATE] برجاء اختيار المناسب ليك القائمة الاتية🛒👀 ا…" at bounding box center [279, 201] width 261 height 353
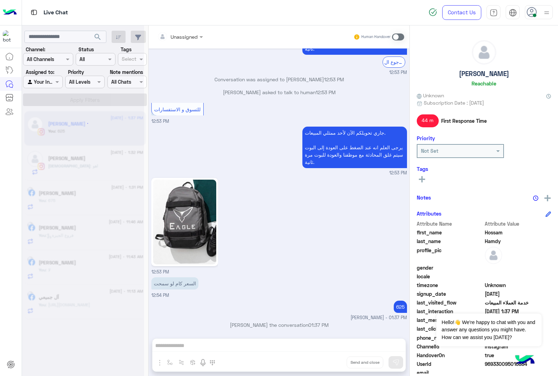
click at [330, 363] on div "Unassigned Human Handover [DATE] برجاء اختيار المناسب ليك القائمة الاتية🛒👀 الحق…" at bounding box center [279, 201] width 261 height 353
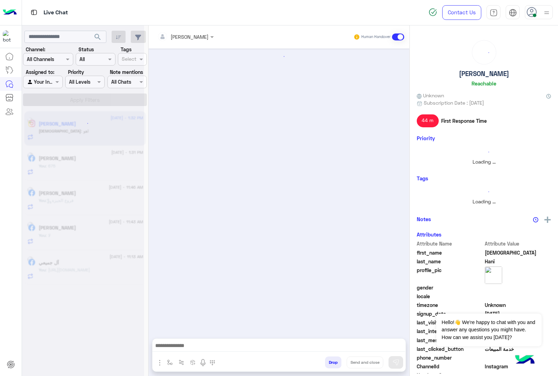
click at [330, 363] on button "Drop" at bounding box center [333, 362] width 16 height 12
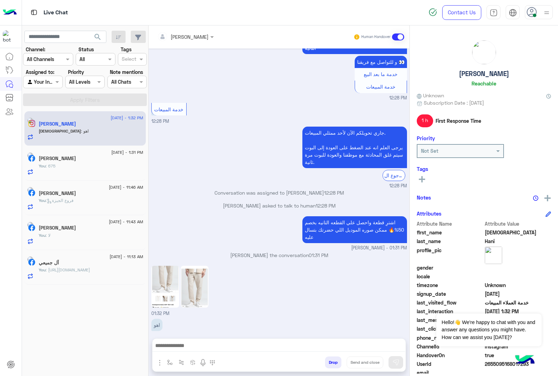
click at [330, 363] on button "Drop" at bounding box center [333, 362] width 16 height 12
click at [330, 363] on div "[PERSON_NAME] Human Handover [DATE] [PERSON_NAME] asked to talk to human 01:30 …" at bounding box center [279, 201] width 261 height 353
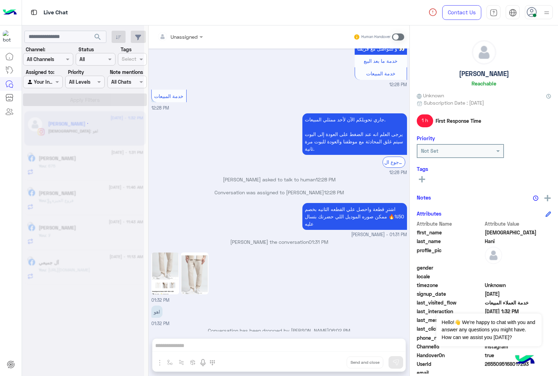
click at [330, 363] on div "Unassigned Human Handover [DATE] Conversation was assigned to [PERSON_NAME] 01:…" at bounding box center [279, 201] width 261 height 353
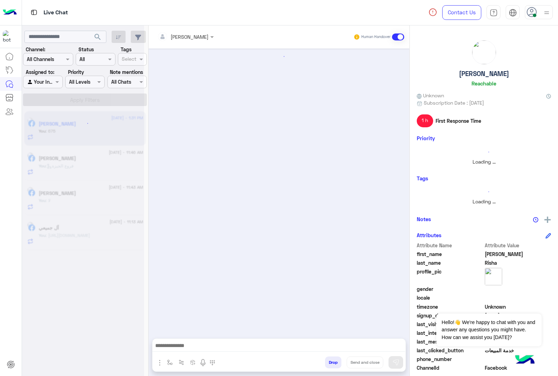
click at [330, 363] on button "Drop" at bounding box center [333, 362] width 16 height 12
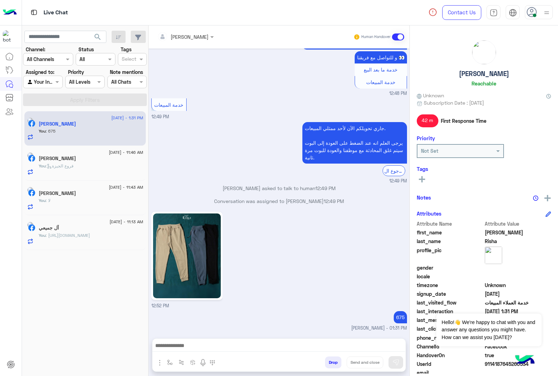
click at [330, 363] on div "[PERSON_NAME] Human Handover [DATE] من فضلك اختر واحدة من الأسئلة التالية او قم…" at bounding box center [279, 201] width 261 height 353
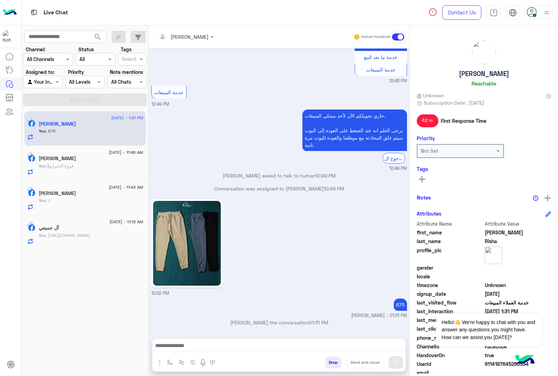
click at [330, 363] on button "Drop" at bounding box center [333, 362] width 16 height 12
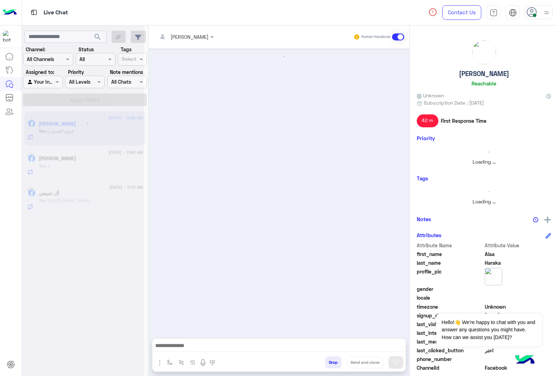
click at [330, 363] on button "Drop" at bounding box center [333, 362] width 16 height 12
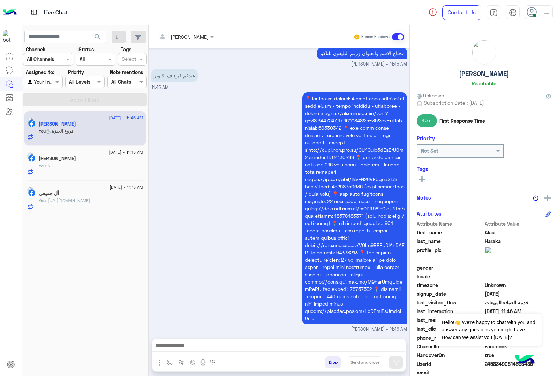
click at [330, 363] on div "[PERSON_NAME] Human Handover [DATE] اهلًا Alaa! 😎 أنا مساعدك الألي من 𝗘agle، كل…" at bounding box center [279, 201] width 261 height 353
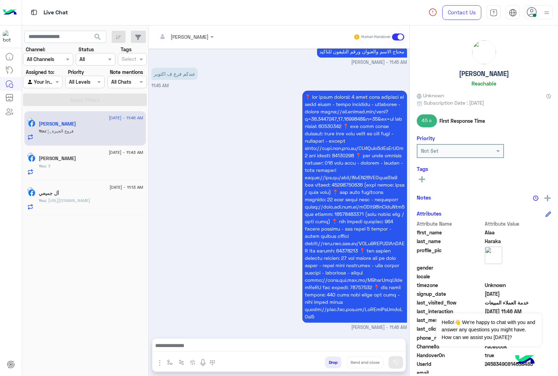
click at [330, 363] on div "[PERSON_NAME] Human Handover [DATE] اهلًا Alaa! 😎 أنا مساعدك الألي من 𝗘agle، كل…" at bounding box center [279, 201] width 261 height 353
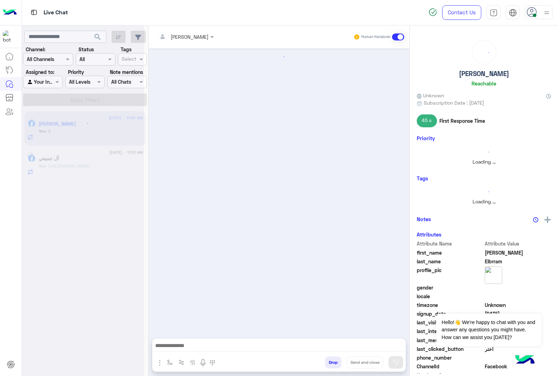
click at [330, 363] on button "Drop" at bounding box center [333, 362] width 16 height 12
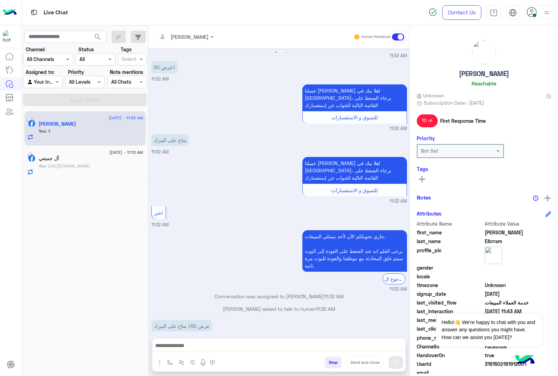
click at [330, 363] on div "[PERSON_NAME] Human Handover [DATE] لحظات وهاكد الاوردر 12:15 PM 12:15 PM طلبك …" at bounding box center [279, 201] width 261 height 353
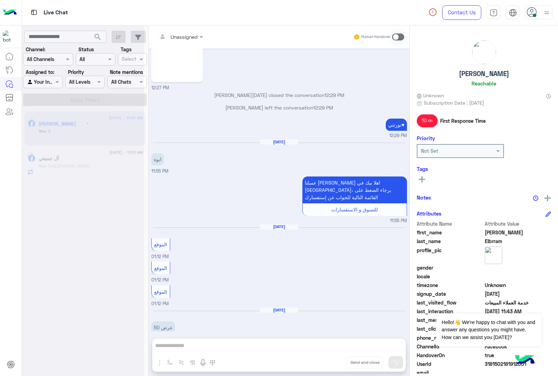
click at [330, 363] on div "Unassigned Human Handover [DATE] لحظات وهاكد الاوردر 12:15 PM 12:15 PM طلبك قيد…" at bounding box center [279, 201] width 261 height 353
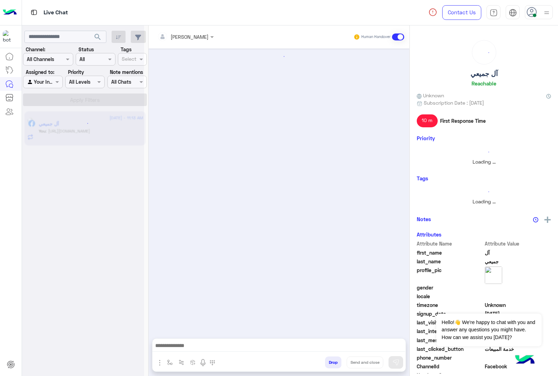
click at [330, 363] on button "Drop" at bounding box center [333, 362] width 16 height 12
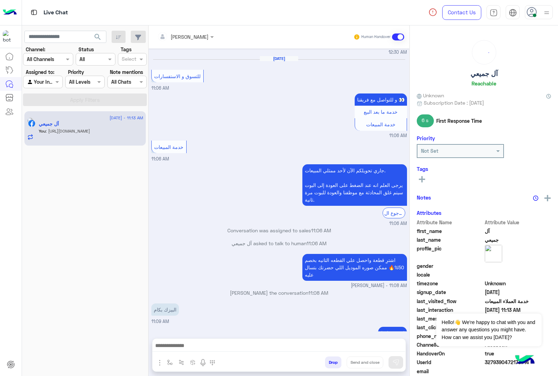
click at [330, 363] on button "Drop" at bounding box center [333, 362] width 16 height 12
click at [330, 363] on div "[PERSON_NAME] Human Handover [DATE] الموقع 12:21 AM الموقع 12:21 AM الموقع 12:2…" at bounding box center [279, 201] width 261 height 353
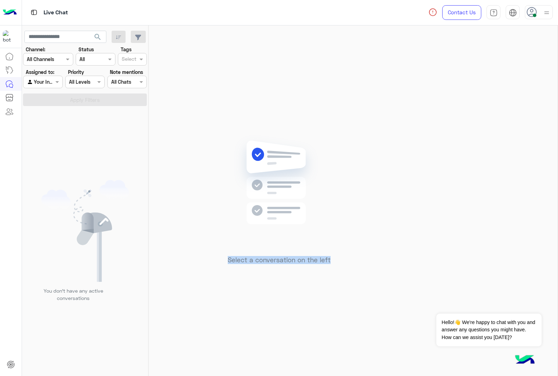
click at [330, 363] on div "Select a conversation on the left" at bounding box center [279, 201] width 261 height 353
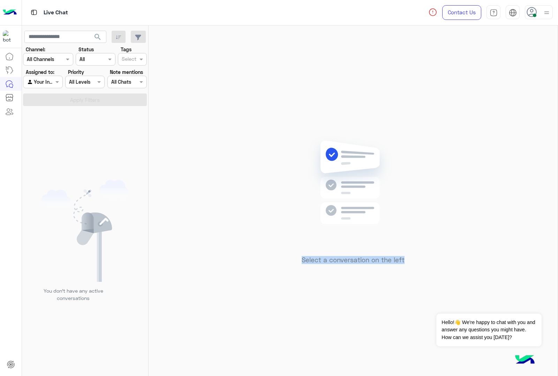
click at [330, 363] on div "Select a conversation on the left" at bounding box center [353, 201] width 409 height 353
click at [533, 7] on icon at bounding box center [532, 12] width 10 height 10
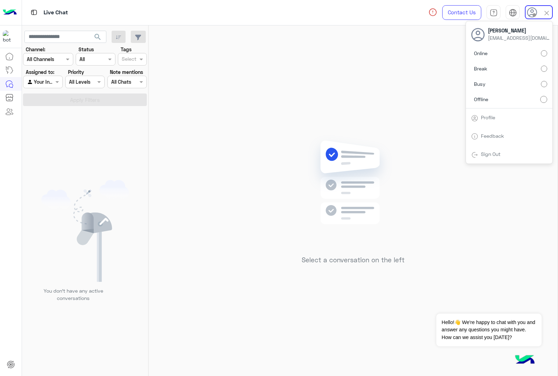
click at [367, 107] on div "Select a conversation on the left" at bounding box center [353, 201] width 409 height 353
